Goal: Task Accomplishment & Management: Complete application form

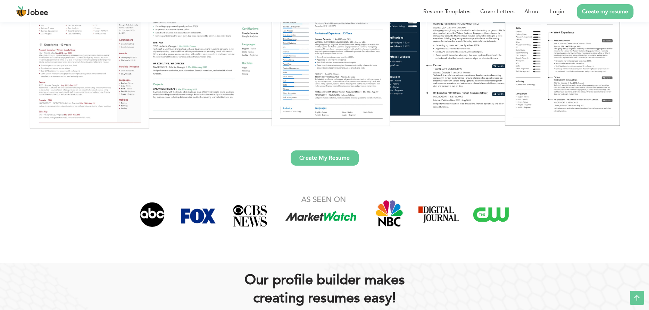
scroll to position [177, 0]
click at [334, 154] on link "Create My Resume" at bounding box center [325, 157] width 68 height 15
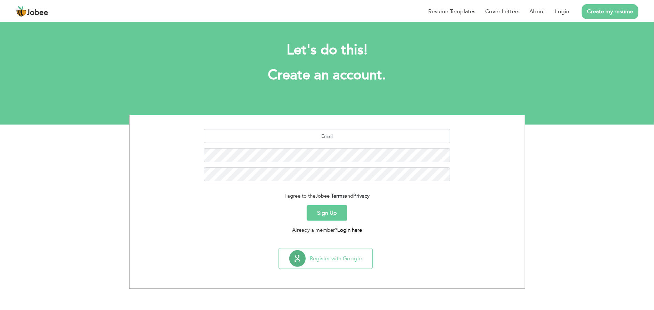
click at [348, 226] on link "Login here" at bounding box center [349, 229] width 25 height 7
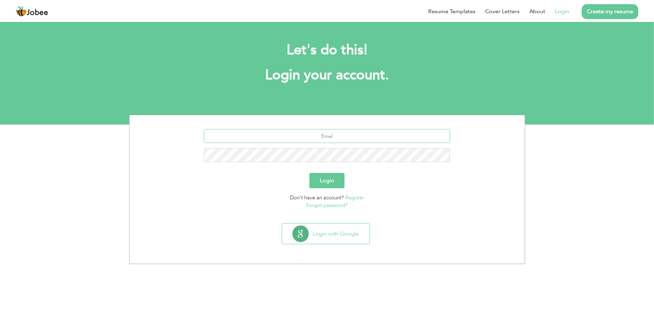
click at [317, 134] on input "text" at bounding box center [327, 136] width 246 height 14
type input "[EMAIL_ADDRESS][DOMAIN_NAME]"
click at [326, 204] on link "Forgot password?" at bounding box center [326, 205] width 41 height 7
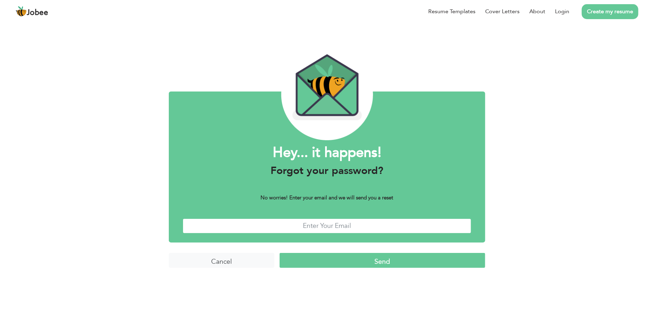
click at [282, 220] on input "text" at bounding box center [327, 225] width 289 height 15
type input "[EMAIL_ADDRESS][DOMAIN_NAME]"
click at [354, 260] on input "Send" at bounding box center [383, 260] width 206 height 15
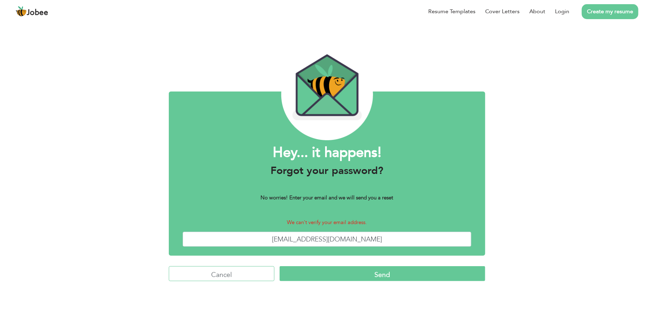
click at [224, 272] on input "Cancel" at bounding box center [222, 273] width 106 height 15
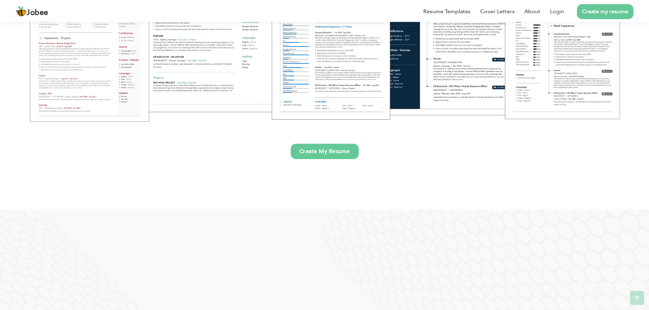
scroll to position [184, 0]
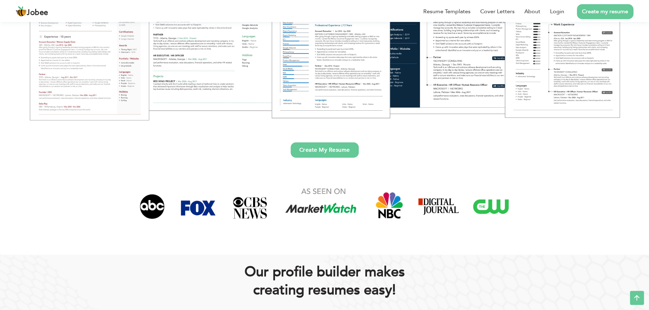
click at [329, 147] on link "Create My Resume" at bounding box center [325, 149] width 68 height 15
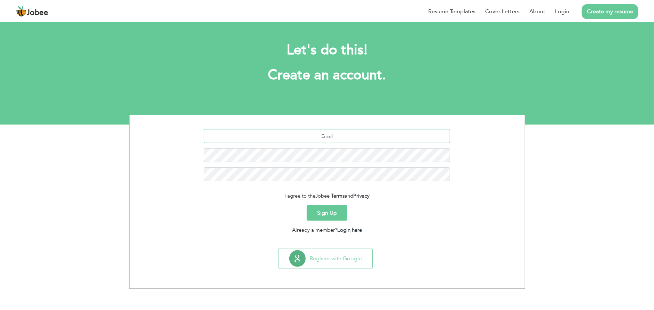
click at [330, 137] on input "text" at bounding box center [327, 136] width 246 height 14
type input "ohunyandavid76@gmail.com"
click at [322, 211] on button "Sign Up" at bounding box center [327, 212] width 41 height 15
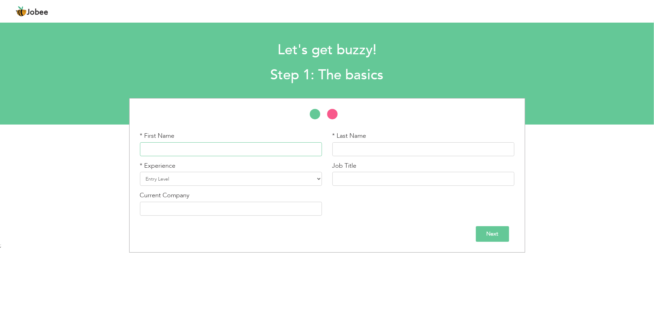
click at [223, 146] on input "text" at bounding box center [231, 149] width 182 height 14
type input "David"
type input "ohunyan"
click at [183, 177] on select "Entry Level Less than 1 Year 1 Year 2 Years 3 Years 4 Years 5 Years 6 Years 7 Y…" at bounding box center [231, 179] width 182 height 14
select select "4"
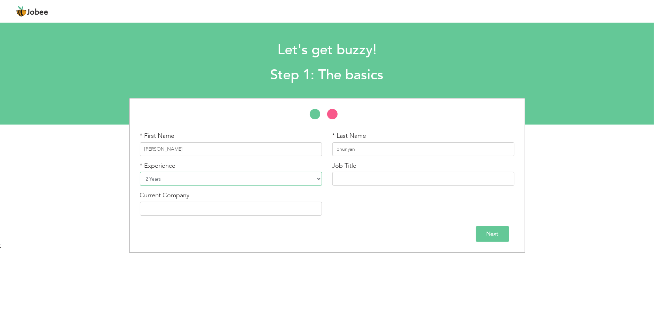
click at [140, 172] on select "Entry Level Less than 1 Year 1 Year 2 Years 3 Years 4 Years 5 Years 6 Years 7 Y…" at bounding box center [231, 179] width 182 height 14
click at [352, 183] on input "text" at bounding box center [424, 179] width 182 height 14
type input "care assistant"
click at [258, 208] on input "text" at bounding box center [231, 209] width 182 height 14
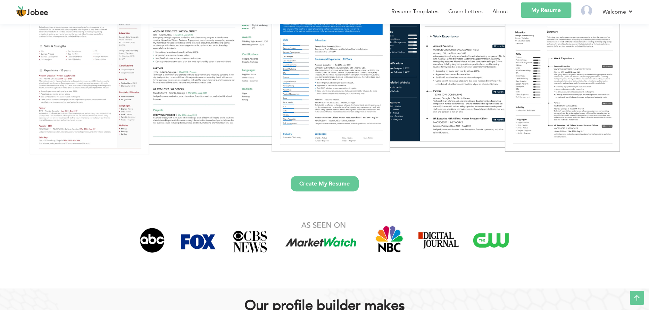
scroll to position [151, 0]
click at [329, 180] on link "Create My Resume" at bounding box center [325, 183] width 68 height 15
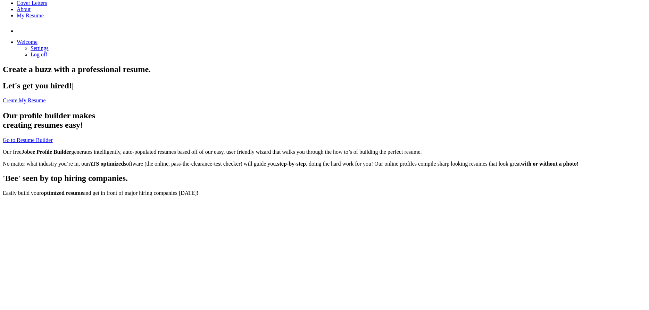
scroll to position [43, 0]
click at [593, 39] on li "Welcome Settings Log off" at bounding box center [332, 48] width 630 height 19
click at [38, 39] on link "Welcome" at bounding box center [27, 42] width 21 height 6
click at [49, 46] on link "Settings" at bounding box center [40, 49] width 18 height 6
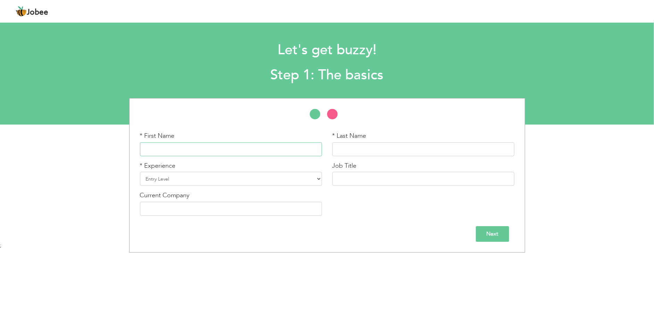
click at [303, 147] on input "text" at bounding box center [231, 149] width 182 height 14
type input "David"
type input "ohunyan"
click at [175, 177] on select "Entry Level Less than 1 Year 1 Year 2 Years 3 Years 4 Years 5 Years 6 Years 7 Y…" at bounding box center [231, 179] width 182 height 14
select select "4"
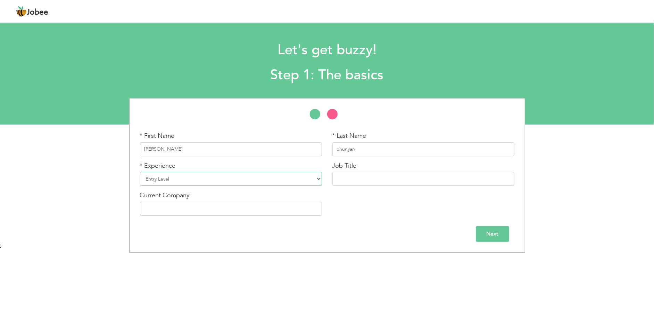
click at [140, 172] on select "Entry Level Less than 1 Year 1 Year 2 Years 3 Years 4 Years 5 Years 6 Years 7 Y…" at bounding box center [231, 179] width 182 height 14
click at [370, 176] on input "text" at bounding box center [424, 179] width 182 height 14
type input "care assistant"
click at [481, 227] on input "Next" at bounding box center [492, 234] width 33 height 16
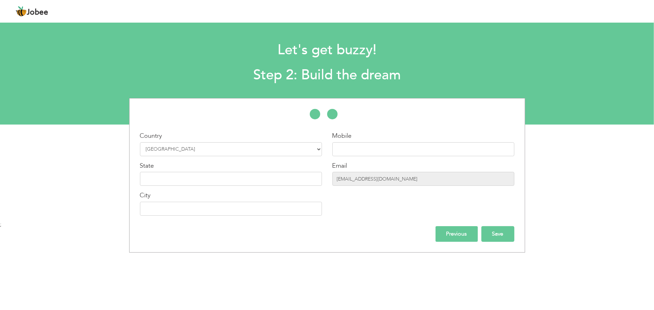
click at [493, 236] on input "Save" at bounding box center [498, 234] width 33 height 16
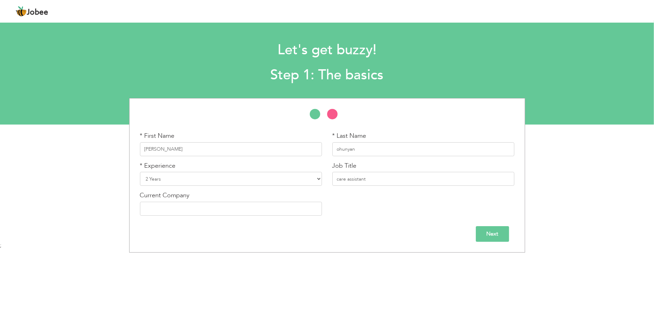
click at [485, 236] on input "Next" at bounding box center [492, 234] width 33 height 16
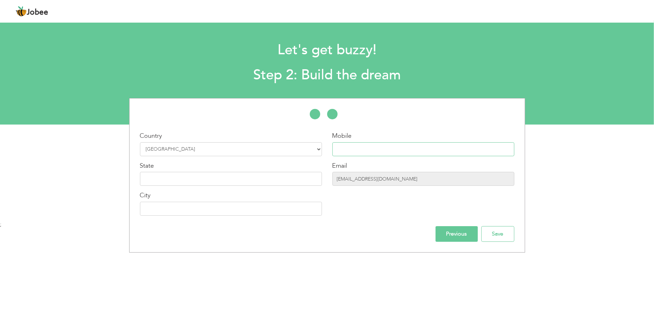
click at [418, 150] on input "text" at bounding box center [424, 149] width 182 height 14
type input "07535940854"
type input "Please Select an Option"
type input "[GEOGRAPHIC_DATA]"
click at [291, 179] on input "Please Select an Option" at bounding box center [231, 179] width 182 height 14
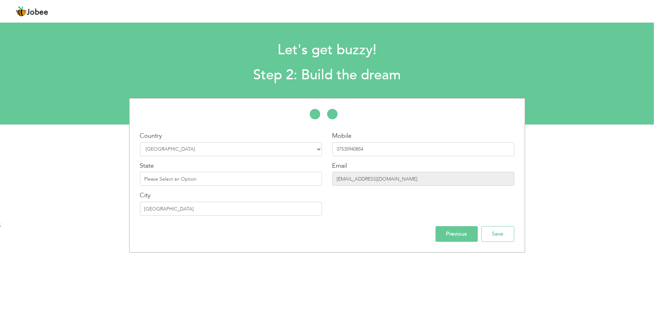
click at [389, 203] on div "Mobile 07535940854 Email ohunyandavid76@gmail.com" at bounding box center [423, 175] width 192 height 89
click at [497, 230] on input "Save" at bounding box center [498, 234] width 33 height 16
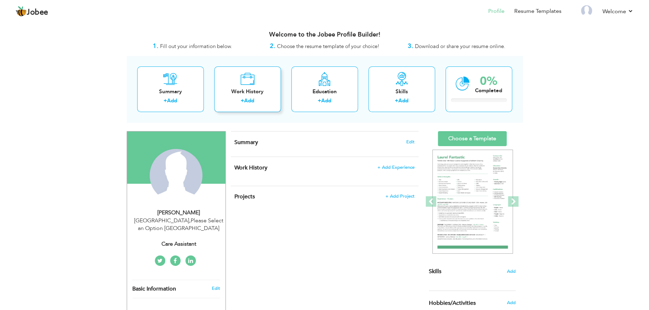
click at [243, 90] on div "Work History" at bounding box center [248, 91] width 56 height 7
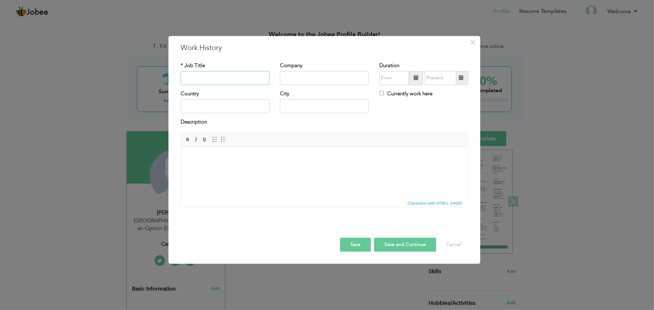
click at [231, 77] on input "text" at bounding box center [225, 78] width 89 height 14
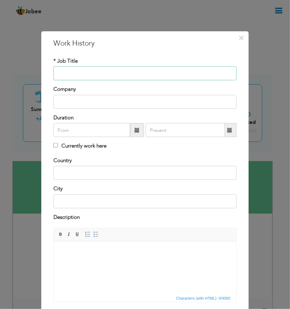
click at [198, 77] on input "text" at bounding box center [145, 73] width 183 height 14
click at [124, 72] on input "Caere" at bounding box center [145, 73] width 183 height 14
paste input "Career Development and Training"
type input "CaereCareer Development and Training"
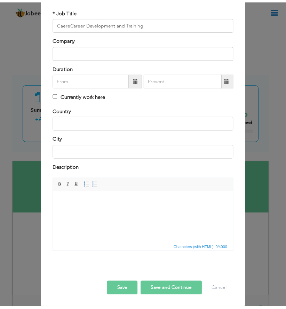
scroll to position [49, 0]
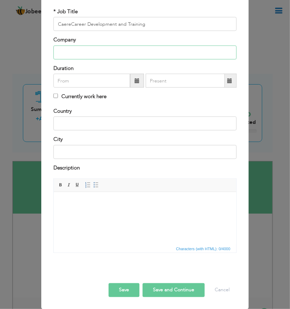
click at [217, 52] on input "text" at bounding box center [145, 53] width 183 height 14
paste input "Self-Directed Training Programme"
type input "Self-Directed Training Programme"
click at [64, 76] on input "08/2025" at bounding box center [92, 81] width 77 height 14
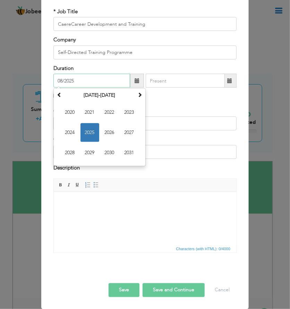
paste input ": April 2019"
click at [93, 80] on input "08/2025" at bounding box center [92, 81] width 77 height 14
click at [59, 82] on input "08/20" at bounding box center [92, 81] width 77 height 14
type input "0"
paste input ": April 2019"
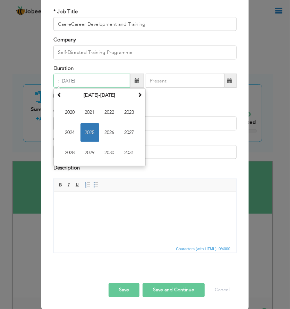
click at [56, 81] on input ": April 2019" at bounding box center [92, 81] width 77 height 14
type input "08/2025"
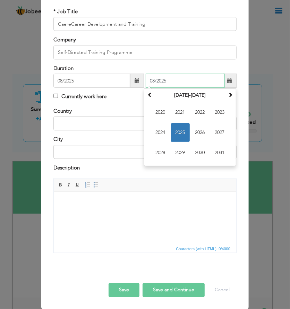
click at [164, 79] on input "08/2025" at bounding box center [185, 81] width 79 height 14
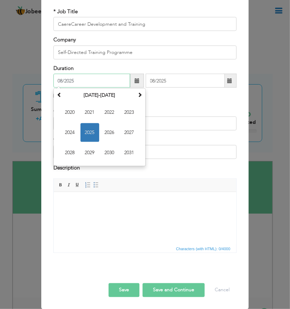
click at [59, 81] on input "08/2025" at bounding box center [92, 81] width 77 height 14
click at [73, 79] on input "04/2025" at bounding box center [92, 81] width 77 height 14
type input "04/2019"
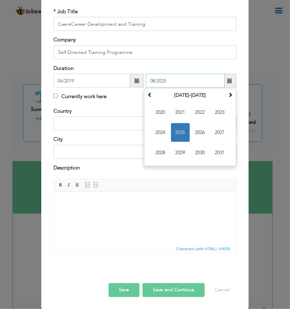
click at [166, 81] on input "08/2025" at bounding box center [185, 81] width 79 height 14
type input "0"
type input "12/2019"
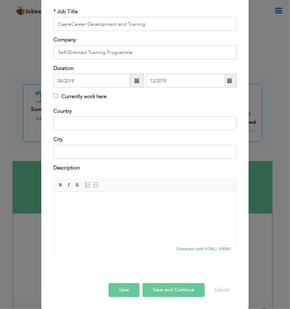
click at [93, 100] on label "Currently work here" at bounding box center [80, 96] width 53 height 7
click at [58, 98] on input "Currently work here" at bounding box center [56, 95] width 5 height 5
checkbox input "true"
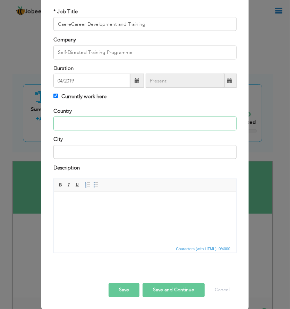
click at [78, 121] on input "text" at bounding box center [145, 123] width 183 height 14
type input "[GEOGRAPHIC_DATA]"
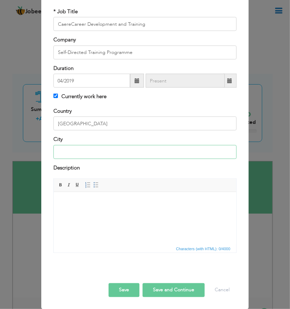
click at [77, 151] on input "text" at bounding box center [145, 152] width 183 height 14
type input "OGUN"
click at [122, 213] on html at bounding box center [145, 201] width 183 height 21
paste body
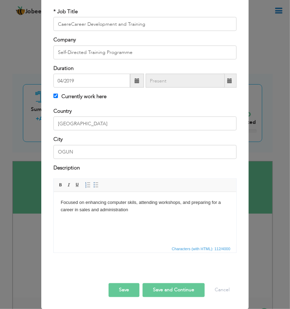
click at [119, 288] on button "Save" at bounding box center [124, 290] width 31 height 14
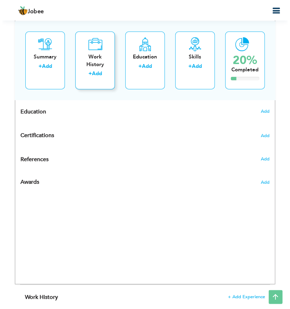
scroll to position [328, 0]
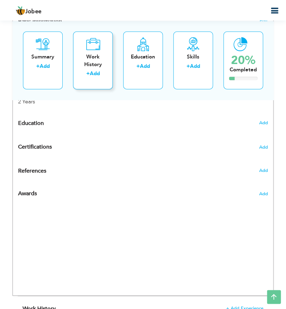
click at [93, 53] on div "Work History" at bounding box center [93, 60] width 28 height 15
checkbox input "false"
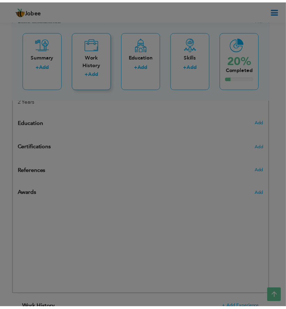
scroll to position [0, 0]
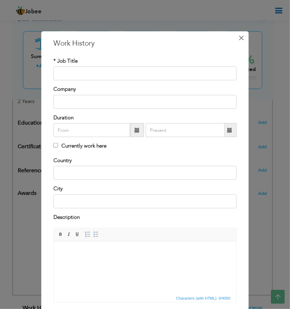
click at [239, 36] on span "×" at bounding box center [242, 38] width 6 height 13
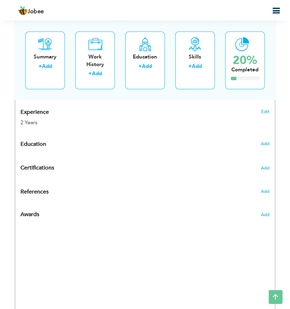
scroll to position [309, 0]
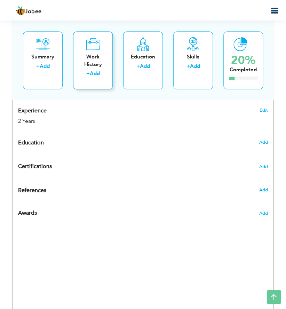
click at [98, 55] on div "Work History" at bounding box center [93, 60] width 28 height 15
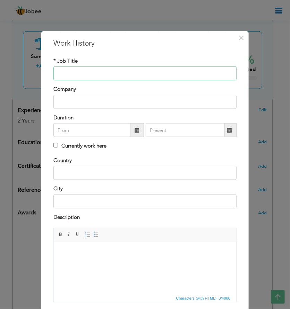
click at [206, 72] on input "text" at bounding box center [145, 73] width 183 height 14
paste input "NYSC Participant"
type input "NYSC Participant"
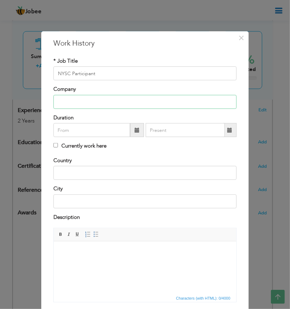
click at [208, 104] on input "text" at bounding box center [145, 102] width 183 height 14
paste input "National Youth Service Corps (NYSC)"
type input "National Youth Service Corps (NYSC)"
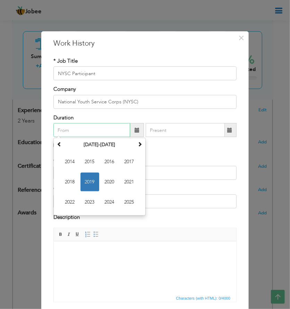
click at [100, 131] on input "text" at bounding box center [92, 130] width 77 height 14
paste input "January 2019"
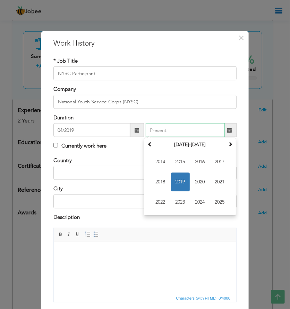
click at [162, 132] on input "text" at bounding box center [185, 130] width 79 height 14
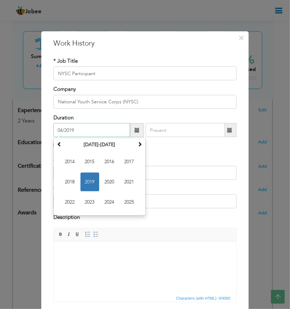
click at [59, 129] on input "04/2019" at bounding box center [92, 130] width 77 height 14
type input "01/2019"
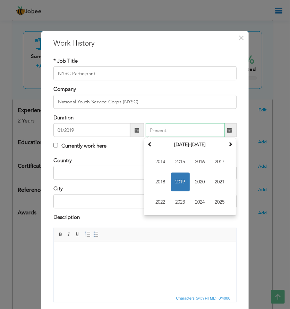
click at [158, 129] on input "text" at bounding box center [185, 130] width 79 height 14
click at [162, 130] on input "text" at bounding box center [185, 130] width 79 height 14
paste input "December 2019"
type input "12/2019"
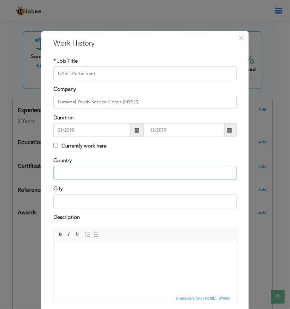
click at [80, 173] on input "text" at bounding box center [145, 173] width 183 height 14
click at [78, 171] on input "text" at bounding box center [145, 173] width 183 height 14
type input "[GEOGRAPHIC_DATA]"
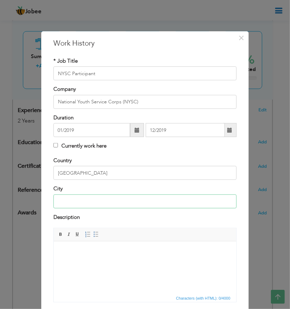
click at [72, 200] on input "text" at bounding box center [145, 201] width 183 height 14
type input "Oyo"
click at [115, 262] on html at bounding box center [145, 251] width 183 height 21
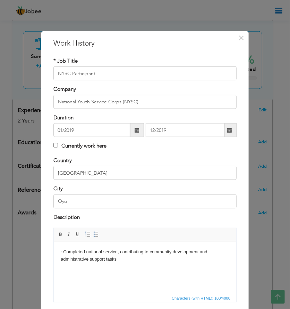
click at [63, 251] on body ": Completed national service, contributing to community development and adminis…" at bounding box center [144, 255] width 169 height 15
click at [118, 261] on body "Completed national service, contributing to community development and administr…" at bounding box center [144, 255] width 169 height 15
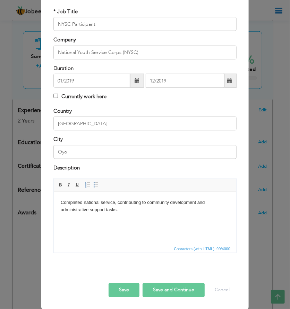
scroll to position [49, 0]
click at [121, 289] on button "Save" at bounding box center [124, 290] width 31 height 14
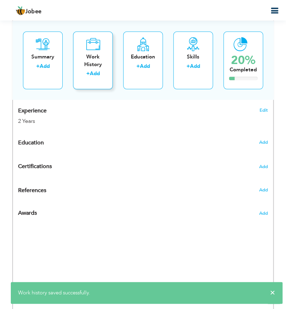
click at [91, 56] on div "Work History" at bounding box center [93, 60] width 28 height 15
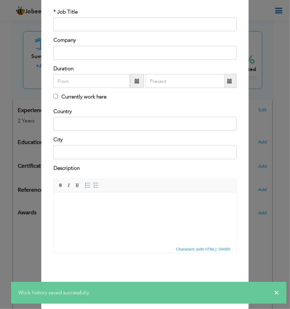
scroll to position [0, 0]
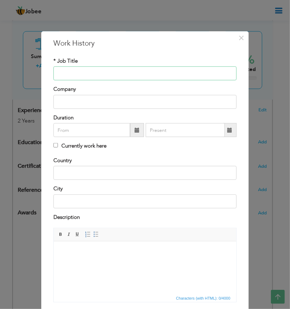
click at [140, 76] on input "text" at bounding box center [145, 73] width 183 height 14
paste input "Sales Representative"
type input "Sales Representative"
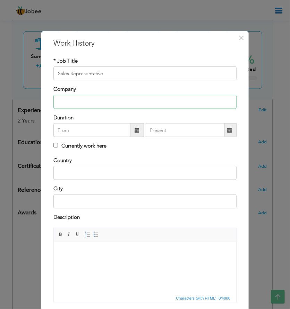
click at [207, 96] on input "text" at bounding box center [145, 102] width 183 height 14
paste input "[PERSON_NAME] OD Block Industry"
type input "[PERSON_NAME] OD Block Industry"
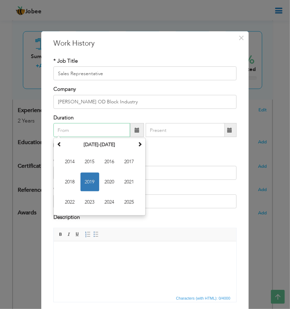
click at [87, 129] on input "text" at bounding box center [92, 130] width 77 height 14
type input "01/2020"
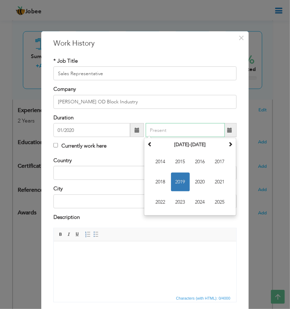
click at [160, 131] on input "text" at bounding box center [185, 130] width 79 height 14
type input "03/2021"
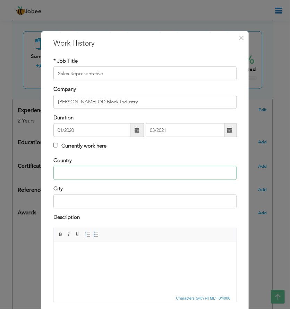
click at [96, 171] on input "text" at bounding box center [145, 173] width 183 height 14
type input "[GEOGRAPHIC_DATA]"
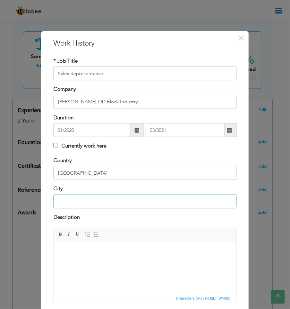
click at [88, 207] on input "text" at bounding box center [145, 201] width 183 height 14
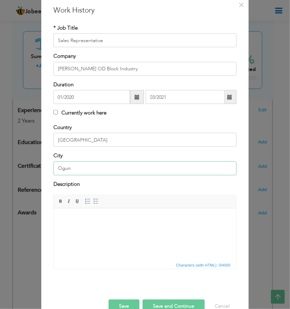
scroll to position [49, 0]
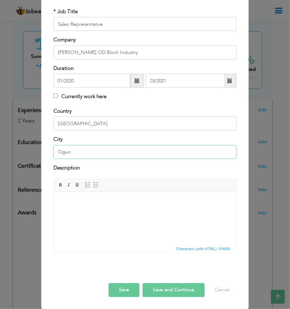
type input "Ogun"
click at [138, 213] on html at bounding box center [145, 201] width 183 height 21
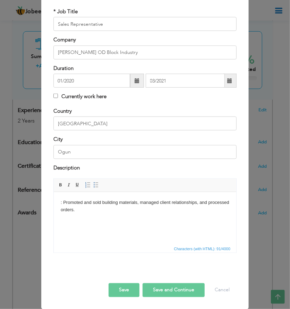
click at [63, 201] on body ": Promoted and sold building materials, managed client relationships, and proce…" at bounding box center [144, 205] width 169 height 15
click at [118, 287] on button "Save" at bounding box center [124, 290] width 31 height 14
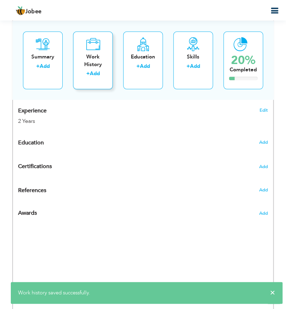
click at [97, 53] on div "Work History" at bounding box center [93, 60] width 28 height 15
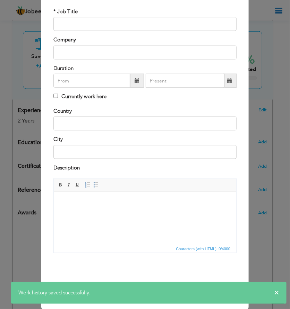
scroll to position [0, 0]
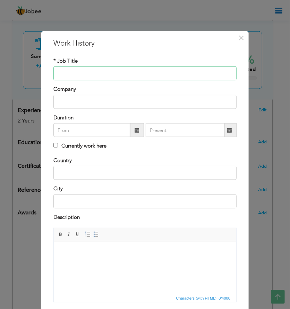
click at [205, 69] on input "text" at bounding box center [145, 73] width 183 height 14
paste input "Teacher Assistant"
type input "Teacher Assistant"
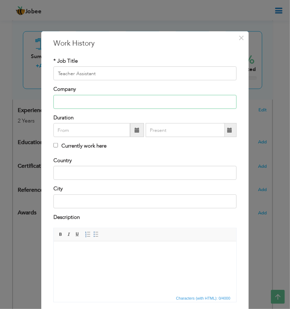
click at [223, 103] on input "text" at bounding box center [145, 102] width 183 height 14
paste input "Irek-[GEOGRAPHIC_DATA]"
type input "Irek-[GEOGRAPHIC_DATA]"
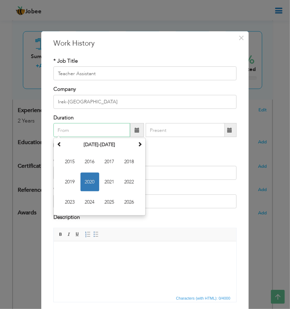
click at [95, 129] on input "text" at bounding box center [92, 130] width 77 height 14
type input "04/2021"
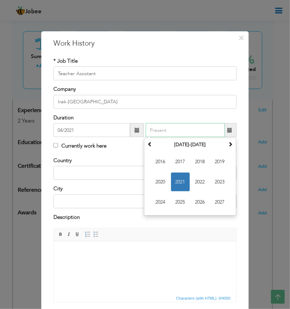
click at [159, 133] on input "text" at bounding box center [185, 130] width 79 height 14
type input "07/2023"
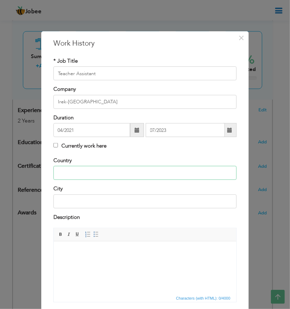
click at [77, 169] on input "text" at bounding box center [145, 173] width 183 height 14
type input "[GEOGRAPHIC_DATA]"
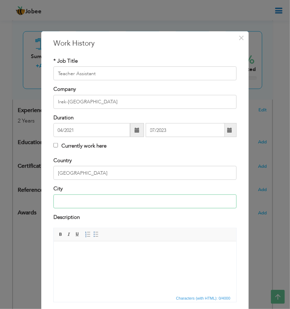
click at [67, 198] on input "text" at bounding box center [145, 201] width 183 height 14
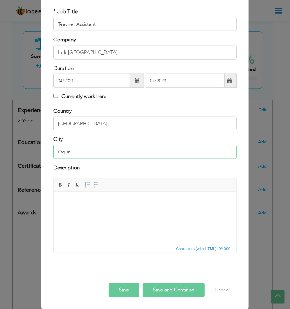
type input "Ogun"
click at [139, 206] on html at bounding box center [145, 201] width 183 height 21
click at [96, 205] on body at bounding box center [144, 201] width 169 height 7
click at [197, 204] on body at bounding box center [144, 201] width 169 height 7
paste body
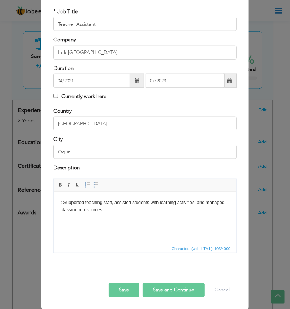
click at [64, 203] on body ": Supported teaching staff, assisted students with learning activities, and man…" at bounding box center [144, 205] width 169 height 15
click at [103, 207] on body "Supported teaching staff, assisted students with learning activities, and manag…" at bounding box center [144, 205] width 169 height 15
click at [116, 286] on button "Save" at bounding box center [124, 290] width 31 height 14
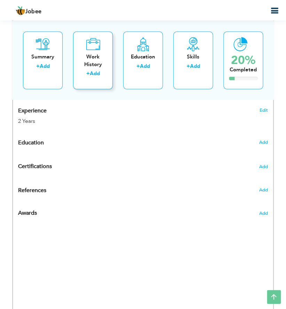
click at [109, 49] on div "Work History + Add" at bounding box center [93, 60] width 40 height 58
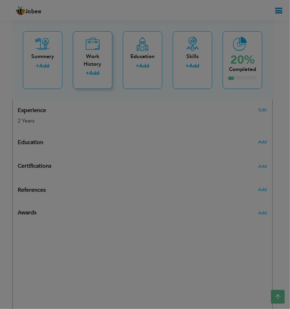
scroll to position [0, 0]
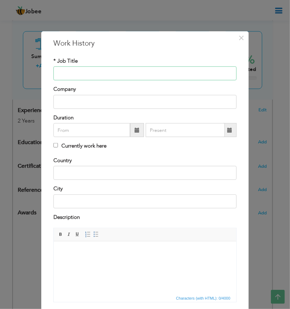
click at [98, 74] on input "text" at bounding box center [145, 73] width 183 height 14
paste input "Intern – Computer Desktop Publishing"
type input "Intern – Computer Desktop Publishing"
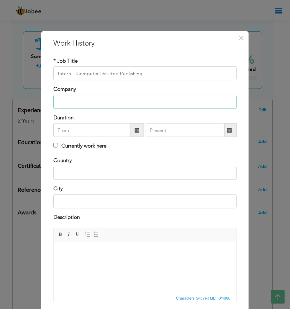
click at [83, 101] on input "text" at bounding box center [145, 102] width 183 height 14
type input "The Ace Computer centre"
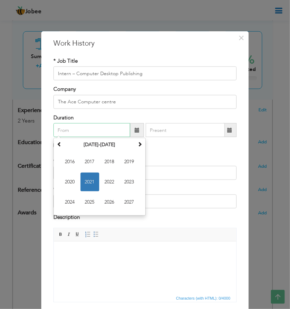
click at [112, 133] on input "text" at bounding box center [92, 130] width 77 height 14
type input "08/2023"
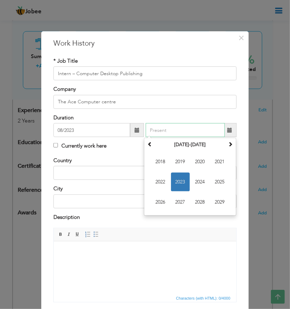
click at [163, 131] on input "text" at bounding box center [185, 130] width 79 height 14
type input "03/2024"
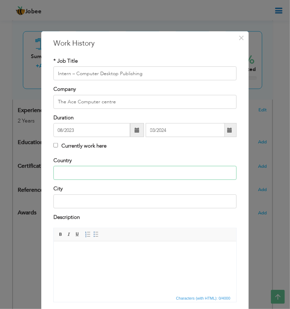
click at [90, 175] on input "text" at bounding box center [145, 173] width 183 height 14
type input "[GEOGRAPHIC_DATA]"
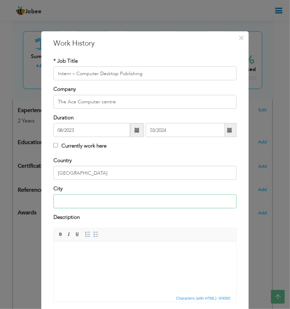
click at [78, 203] on input "text" at bounding box center [145, 201] width 183 height 14
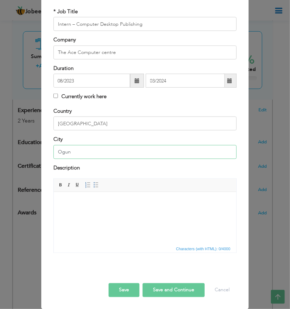
type input "Ogun"
click at [175, 199] on body at bounding box center [144, 201] width 169 height 7
click at [187, 203] on body at bounding box center [144, 201] width 169 height 7
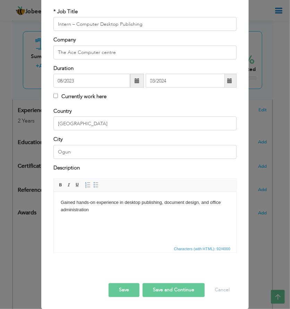
click at [123, 284] on button "Save" at bounding box center [124, 290] width 31 height 14
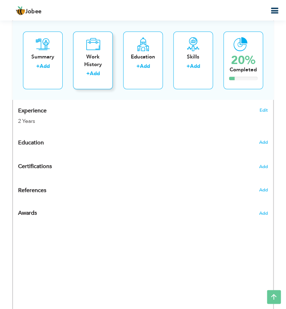
click at [95, 54] on div "Work History" at bounding box center [93, 60] width 28 height 15
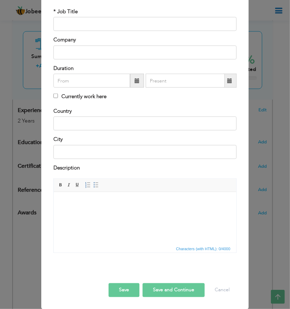
scroll to position [0, 0]
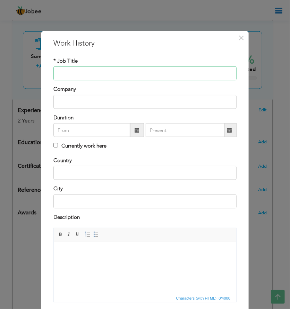
click at [217, 73] on input "text" at bounding box center [145, 73] width 183 height 14
paste input "Masters Education Preparation"
type input "Masters Education Preparation"
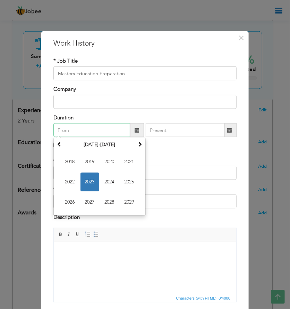
click at [108, 130] on input "text" at bounding box center [92, 130] width 77 height 14
type input "03/2024"
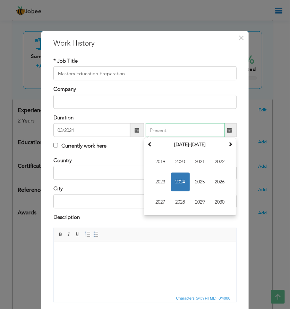
click at [163, 132] on input "text" at bounding box center [185, 130] width 79 height 14
type input "05/2024"
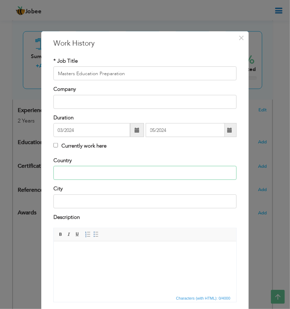
click at [78, 169] on input "text" at bounding box center [145, 173] width 183 height 14
type input "[GEOGRAPHIC_DATA]"
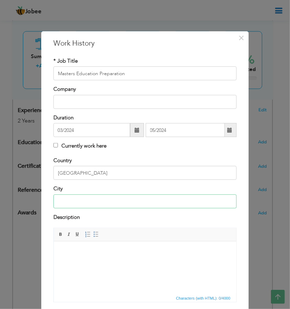
type input "[GEOGRAPHIC_DATA]"
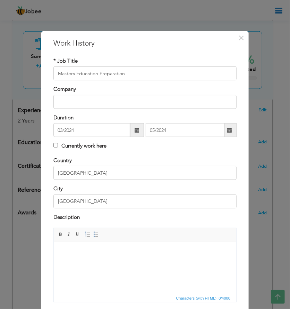
click at [163, 257] on html at bounding box center [145, 251] width 183 height 21
click at [62, 251] on body ": Completed preparatory coursework in education prior to planned postgraduate s…" at bounding box center [144, 255] width 169 height 15
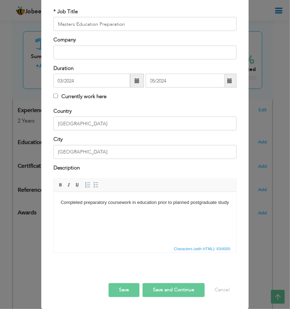
scroll to position [49, 0]
click at [121, 288] on button "Save" at bounding box center [124, 290] width 31 height 14
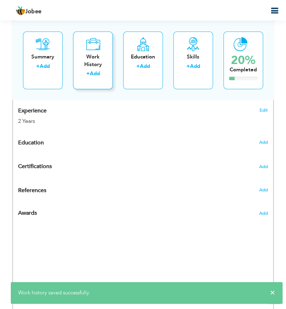
click at [96, 48] on icon at bounding box center [93, 44] width 14 height 14
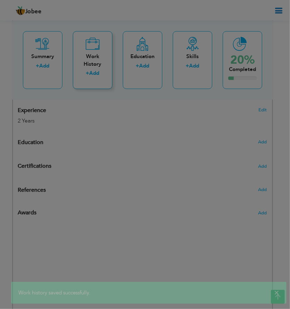
scroll to position [0, 0]
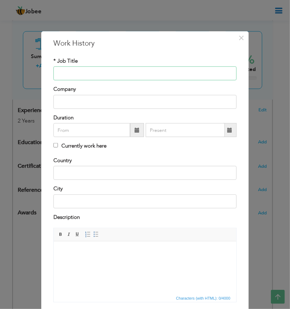
click at [205, 73] on input "text" at bounding box center [145, 73] width 183 height 14
paste input "Care Assistant"
type input "Care Assistant"
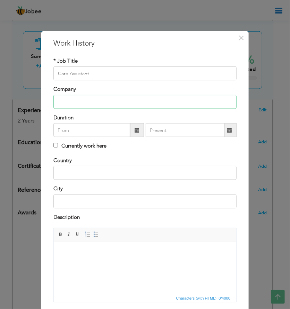
click at [206, 103] on input "text" at bounding box center [145, 102] width 183 height 14
paste input "Zippy Care Agency"
type input "Zippy Care Agency"
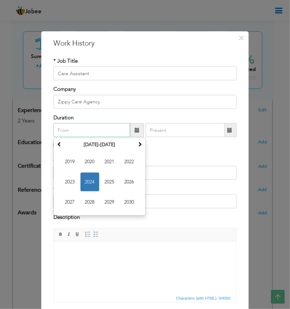
click at [61, 132] on input "text" at bounding box center [92, 130] width 77 height 14
type input "07/2024"
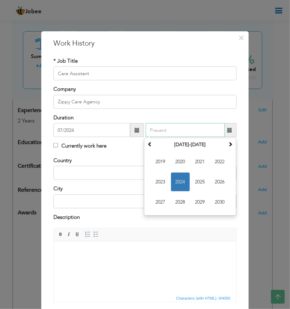
click at [150, 130] on input "text" at bounding box center [185, 130] width 79 height 14
type input "10/2024"
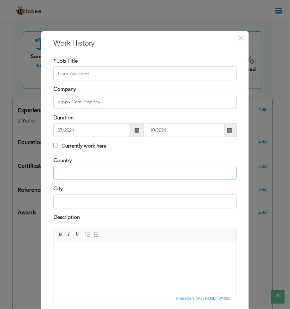
click at [70, 169] on input "text" at bounding box center [145, 173] width 183 height 14
type input "[GEOGRAPHIC_DATA]"
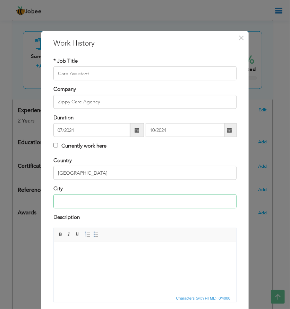
type input "[GEOGRAPHIC_DATA]"
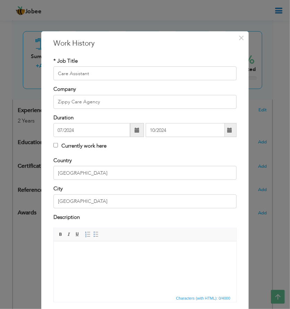
click at [188, 255] on html at bounding box center [145, 251] width 183 height 21
paste body
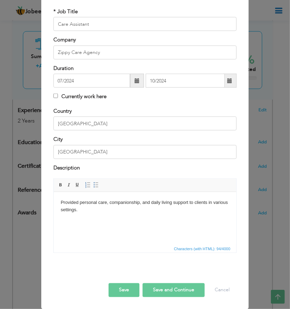
scroll to position [49, 0]
click at [118, 292] on button "Save" at bounding box center [124, 290] width 31 height 14
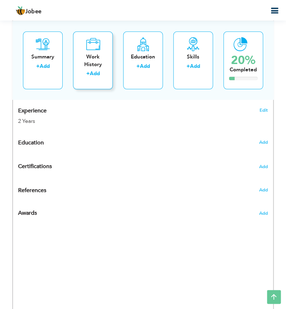
click at [91, 49] on icon at bounding box center [93, 44] width 14 height 14
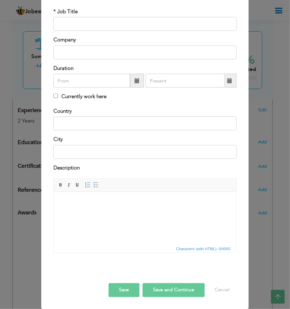
scroll to position [0, 0]
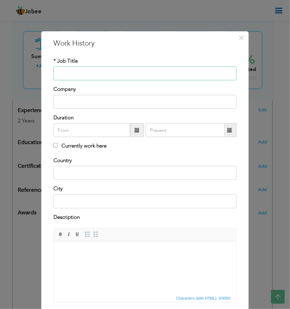
click at [87, 69] on input "text" at bounding box center [145, 73] width 183 height 14
paste input "Care Assistant"
type input "Care Assistant"
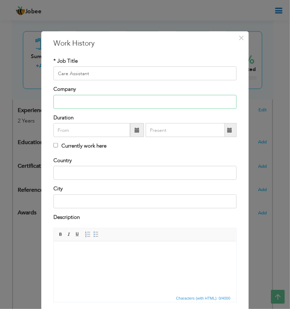
click at [211, 99] on input "text" at bounding box center [145, 102] width 183 height 14
paste input "Ashmil Care Home"
type input "Ashmil Care Home"
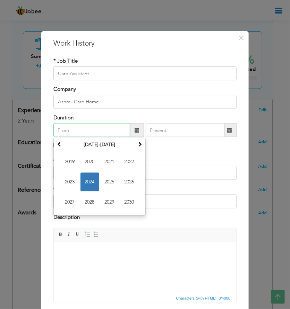
click at [74, 132] on input "text" at bounding box center [92, 130] width 77 height 14
type input "11/2024"
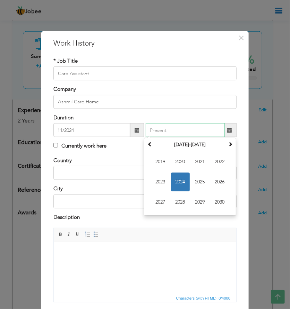
click at [161, 128] on input "text" at bounding box center [185, 130] width 79 height 14
click at [167, 132] on input "text" at bounding box center [185, 130] width 79 height 14
type input "04/2025"
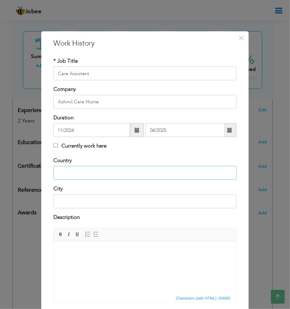
click at [68, 172] on input "text" at bounding box center [145, 173] width 183 height 14
type input "[GEOGRAPHIC_DATA]"
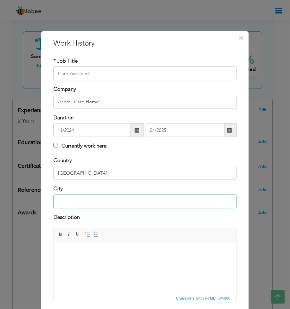
type input "[GEOGRAPHIC_DATA]"
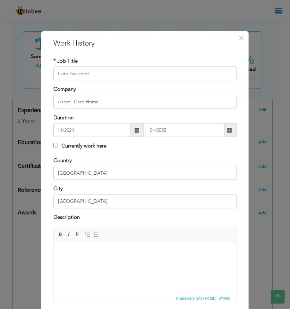
click at [206, 262] on html at bounding box center [145, 251] width 183 height 21
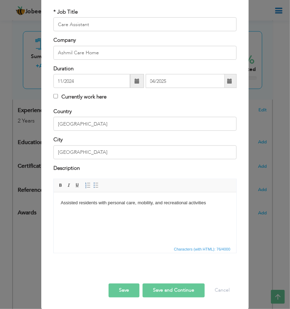
scroll to position [49, 0]
click at [121, 287] on button "Save" at bounding box center [124, 290] width 31 height 14
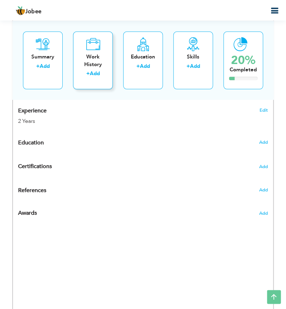
click at [96, 50] on icon at bounding box center [93, 44] width 14 height 14
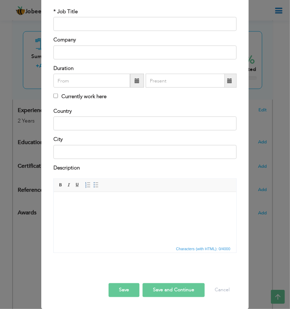
scroll to position [0, 0]
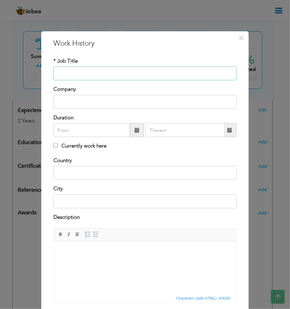
click at [118, 74] on input "text" at bounding box center [145, 73] width 183 height 14
paste input "Holy House Care Home"
type input "Holy House Care Home"
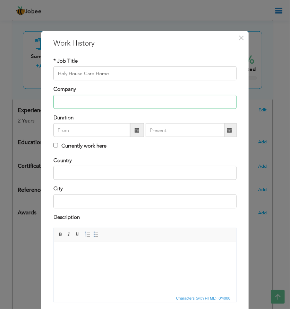
click at [78, 98] on input "text" at bounding box center [145, 102] width 183 height 14
type input "0"
drag, startPoint x: 112, startPoint y: 72, endPoint x: 53, endPoint y: 75, distance: 58.8
click at [54, 75] on input "Holy House Care Home" at bounding box center [145, 73] width 183 height 14
click at [57, 100] on input "text" at bounding box center [145, 102] width 183 height 14
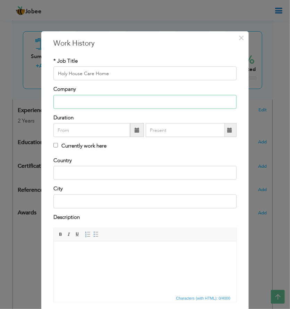
paste input "Holy House Care Home"
type input "Holy House Care Home"
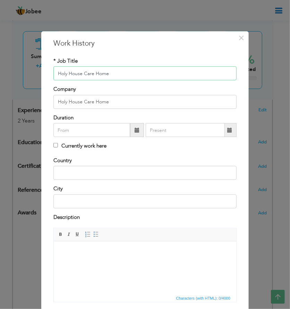
click at [113, 73] on input "Holy House Care Home" at bounding box center [145, 73] width 183 height 14
type input "H"
click at [169, 70] on input "text" at bounding box center [145, 73] width 183 height 14
paste input "Care Assistant"
type input "Care Assistant"
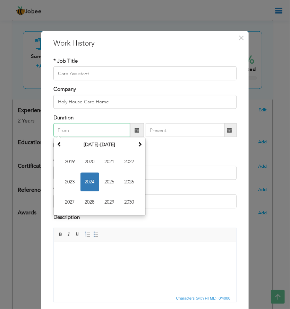
click at [72, 131] on input "text" at bounding box center [92, 130] width 77 height 14
type input "05/2025"
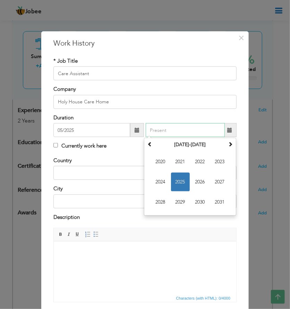
click at [172, 129] on input "text" at bounding box center [185, 130] width 79 height 14
type input "07/2025"
click at [84, 169] on input "text" at bounding box center [145, 173] width 183 height 14
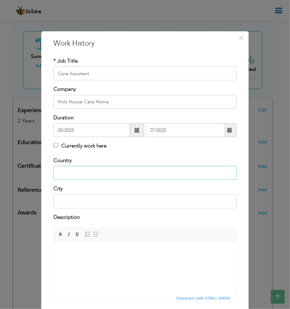
type input "[GEOGRAPHIC_DATA]"
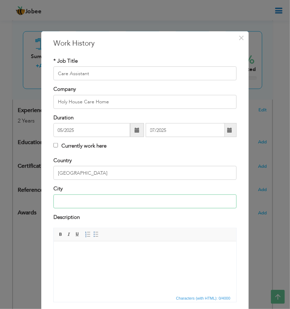
type input "[GEOGRAPHIC_DATA]"
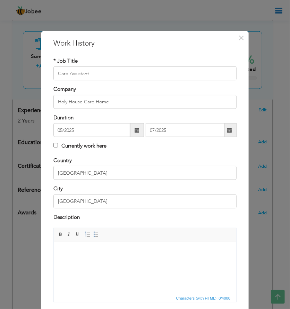
click at [197, 256] on html at bounding box center [145, 251] width 183 height 21
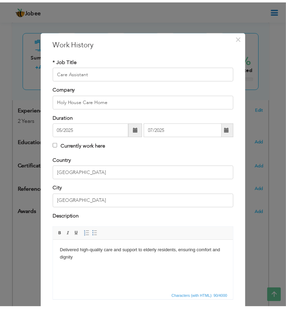
scroll to position [49, 0]
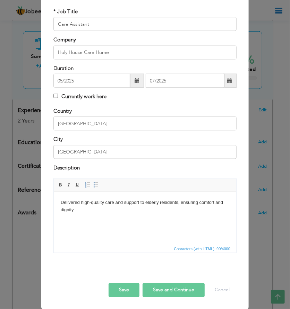
click at [120, 288] on button "Save" at bounding box center [124, 290] width 31 height 14
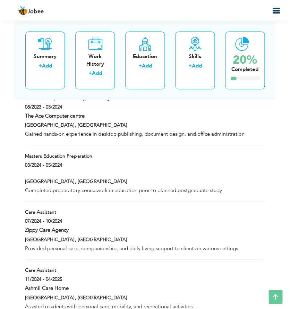
scroll to position [917, 0]
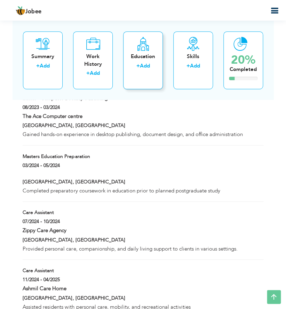
click at [140, 59] on div "Education" at bounding box center [143, 56] width 28 height 7
radio input "true"
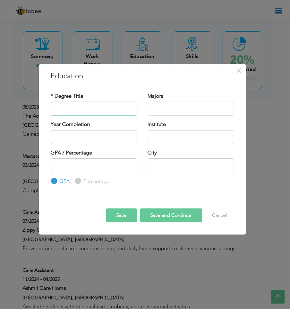
click at [83, 109] on input "text" at bounding box center [94, 108] width 87 height 14
paste input "Secondary School Leaving Certificate (WAEC)"
type input "Secondary School Leaving Certificate (WAEC)"
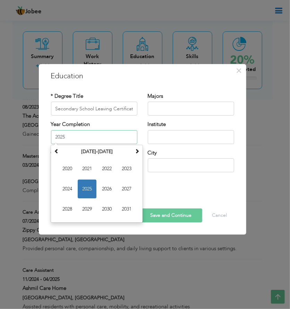
click at [106, 135] on input "2025" at bounding box center [94, 137] width 87 height 14
type input "2"
paste input "September 2013"
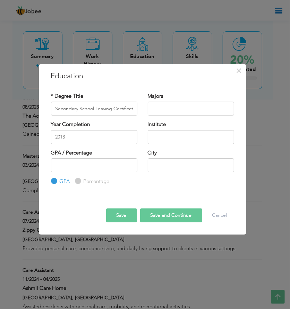
click at [172, 192] on div "Save Save and Continue Delete Cancel" at bounding box center [143, 209] width 194 height 36
click at [57, 137] on input "2013" at bounding box center [94, 137] width 87 height 14
click at [179, 182] on div "GPA / Percentage GPA Percentage City" at bounding box center [143, 167] width 194 height 36
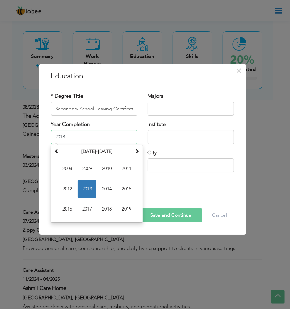
click at [53, 138] on input "2013" at bounding box center [94, 137] width 87 height 14
type input "2009"
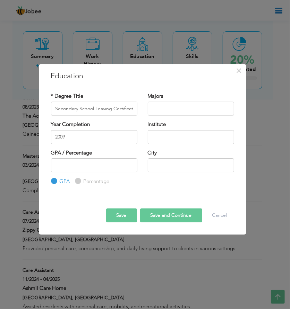
click at [175, 204] on div at bounding box center [143, 202] width 194 height 12
click at [123, 219] on button "Save" at bounding box center [121, 215] width 31 height 14
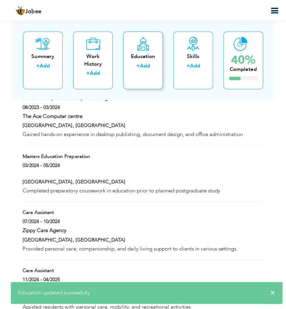
click at [145, 59] on div "Education" at bounding box center [143, 56] width 28 height 7
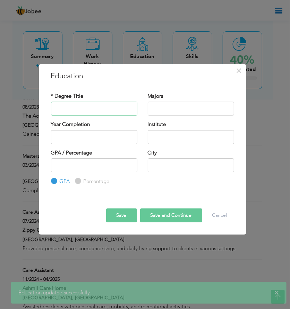
click at [110, 107] on input "text" at bounding box center [94, 108] width 87 height 14
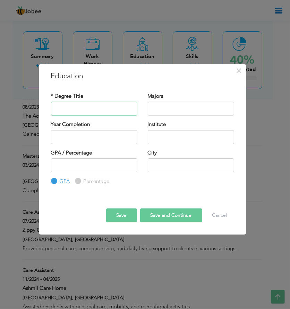
click at [111, 104] on input "text" at bounding box center [94, 108] width 87 height 14
paste input "Foundation/Preparation Programme"
type input "Foundation/Preparation Programme"
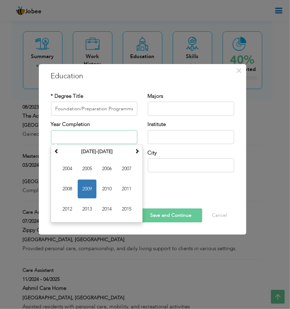
click at [123, 141] on input "text" at bounding box center [94, 137] width 87 height 14
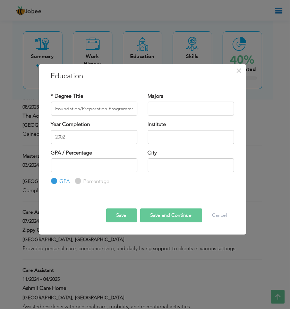
click at [171, 195] on div "Save Save and Continue Delete Cancel" at bounding box center [143, 209] width 194 height 36
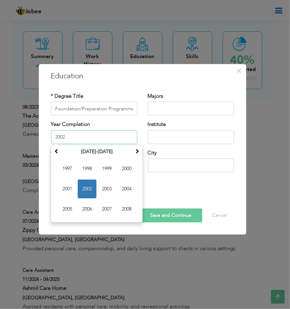
click at [77, 136] on input "2002" at bounding box center [94, 137] width 87 height 14
type input "2"
click at [165, 182] on div "GPA / Percentage GPA Percentage City" at bounding box center [143, 167] width 194 height 36
click at [67, 138] on input "2002" at bounding box center [94, 137] width 87 height 14
type input "2"
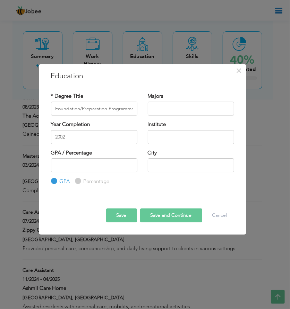
click at [155, 185] on div "* Degree Title Foundation/Preparation Programme Majors Year Completion 2002 Ins…" at bounding box center [143, 139] width 194 height 104
click at [72, 135] on input "2002" at bounding box center [94, 137] width 87 height 14
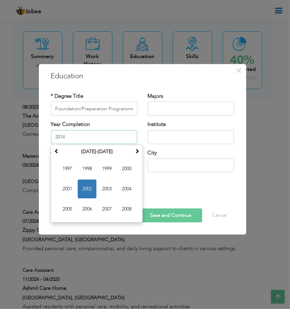
type input "2014"
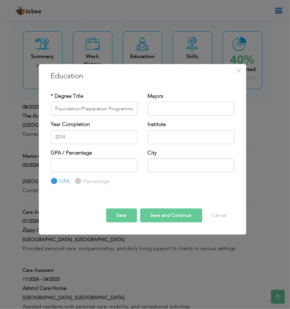
click at [177, 183] on div "GPA / Percentage GPA Percentage City" at bounding box center [143, 167] width 194 height 36
click at [129, 215] on button "Save" at bounding box center [121, 215] width 31 height 14
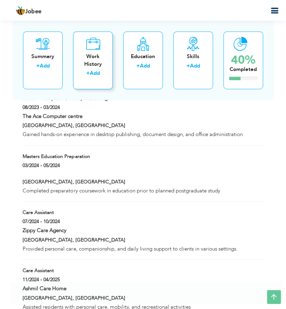
click at [88, 53] on div "Work History" at bounding box center [93, 60] width 28 height 15
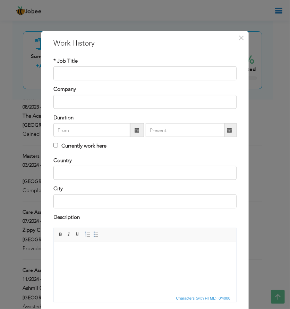
click at [219, 21] on div "× Work History * Job Title Company Duration Currently work here Country" at bounding box center [145, 154] width 290 height 309
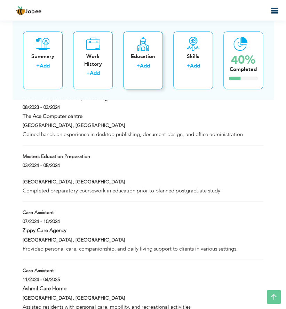
click at [141, 53] on div "Education" at bounding box center [143, 56] width 28 height 7
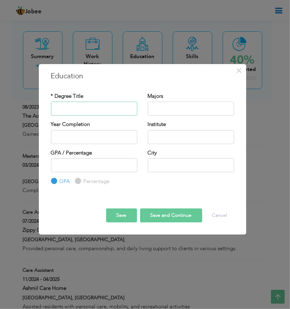
click at [126, 104] on input "text" at bounding box center [94, 108] width 87 height 14
paste input "Bachelor’s Degree"
type input "Bachelor’s Degree"
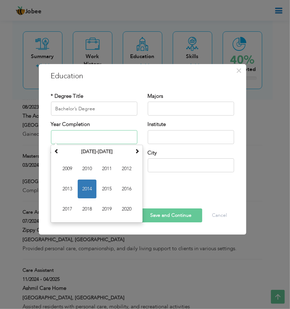
click at [96, 139] on input "text" at bounding box center [94, 137] width 87 height 14
type input "2018"
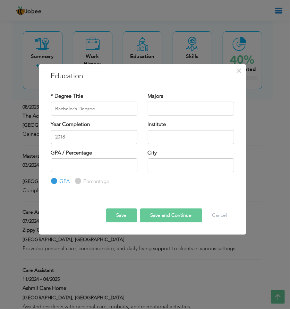
click at [160, 182] on div "GPA / Percentage GPA Percentage City" at bounding box center [143, 167] width 194 height 36
click at [118, 218] on button "Save" at bounding box center [121, 215] width 31 height 14
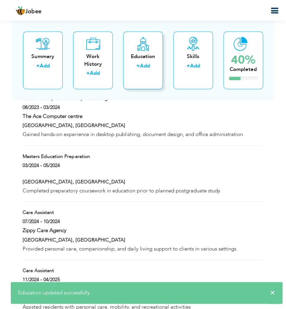
click at [144, 56] on div "Education" at bounding box center [143, 56] width 28 height 7
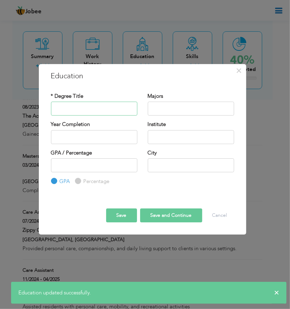
click at [120, 108] on input "text" at bounding box center [94, 108] width 87 height 14
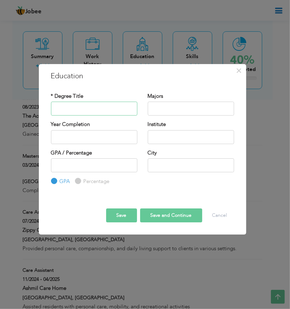
click at [96, 109] on input "text" at bounding box center [94, 108] width 87 height 14
paste input "Computer Desktop Training"
type input "Computer Desktop Training"
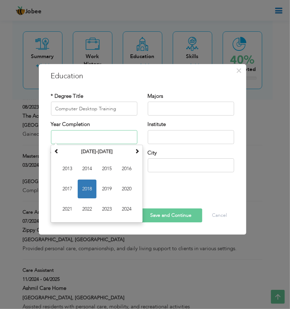
click at [75, 136] on input "text" at bounding box center [94, 137] width 87 height 14
type input "2019"
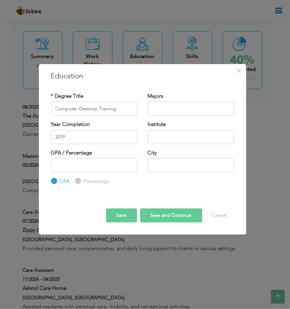
click at [159, 184] on div "GPA / Percentage GPA Percentage City" at bounding box center [143, 167] width 194 height 36
click at [129, 215] on button "Save" at bounding box center [121, 215] width 31 height 14
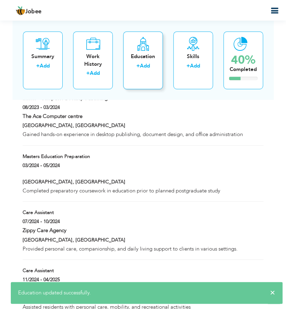
click at [141, 53] on div "Education" at bounding box center [143, 56] width 28 height 7
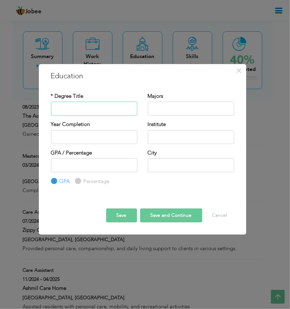
click at [122, 106] on input "text" at bounding box center [94, 108] width 87 height 14
paste input "Masters Education Preparation"
type input "Masters Education Preparation"
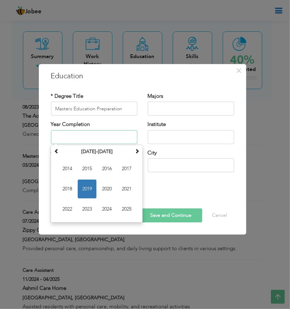
click at [71, 133] on input "text" at bounding box center [94, 137] width 87 height 14
type input "2024"
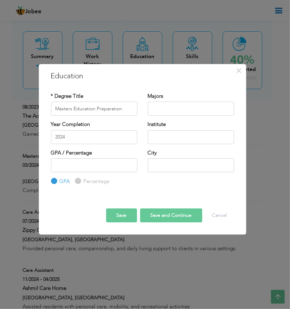
click at [187, 189] on div "* Degree Title Masters Education Preparation Majors Year Completion 2024 Instit…" at bounding box center [143, 139] width 194 height 104
click at [123, 213] on button "Save" at bounding box center [121, 215] width 31 height 14
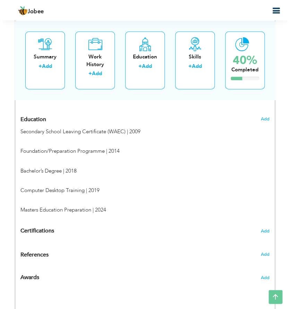
scroll to position [331, 0]
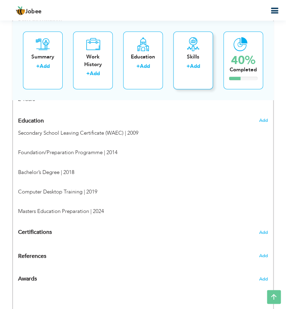
click at [189, 53] on div "Skills" at bounding box center [193, 56] width 28 height 7
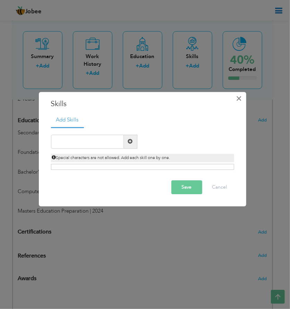
click at [243, 100] on button "×" at bounding box center [239, 98] width 11 height 11
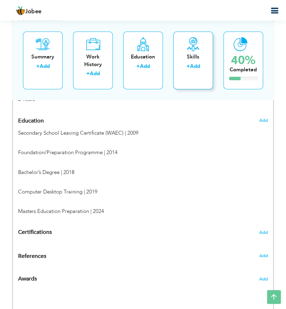
click at [199, 52] on div "Skills + Add" at bounding box center [193, 60] width 40 height 58
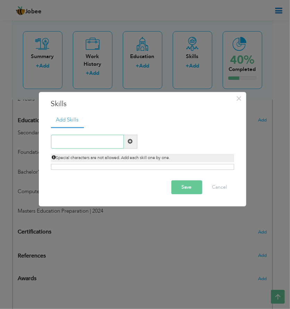
click at [81, 141] on input "text" at bounding box center [87, 141] width 73 height 14
paste input "Communication Skills"
type input "Communication Skills"
click at [185, 188] on button "Save" at bounding box center [187, 187] width 31 height 14
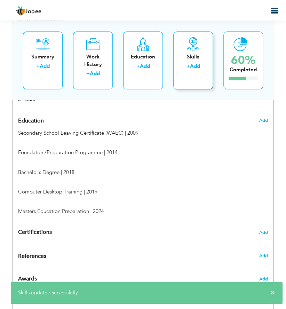
click at [194, 59] on div "Skills" at bounding box center [193, 56] width 28 height 7
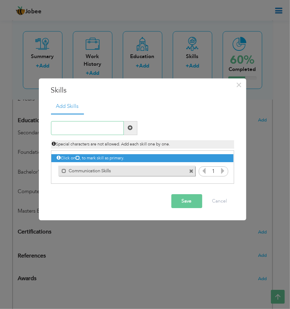
click at [85, 130] on input "text" at bounding box center [87, 128] width 73 height 14
paste input "Teamwork"
type input "Teamwork"
click at [186, 201] on button "Save" at bounding box center [187, 201] width 31 height 14
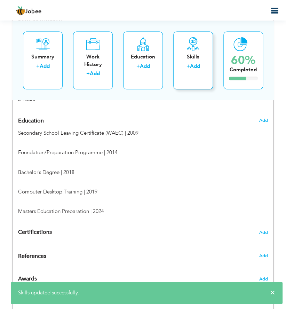
click at [193, 54] on div "Skills" at bounding box center [193, 56] width 28 height 7
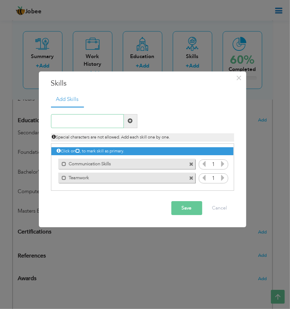
click at [106, 121] on input "text" at bounding box center [87, 121] width 73 height 14
paste input "Time Management"
type input "Time Management"
click at [184, 205] on button "Save" at bounding box center [187, 208] width 31 height 14
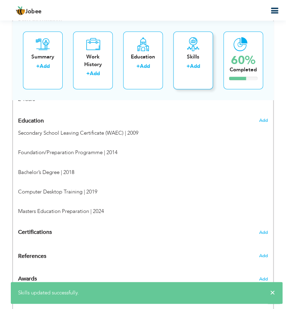
click at [198, 53] on div "Skills" at bounding box center [193, 56] width 28 height 7
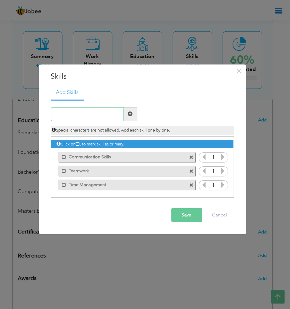
click at [116, 113] on input "text" at bounding box center [87, 114] width 73 height 14
paste input "Adaptability and Flexibility"
type input "Adaptability and Flexibility"
click at [191, 216] on button "Save" at bounding box center [187, 215] width 31 height 14
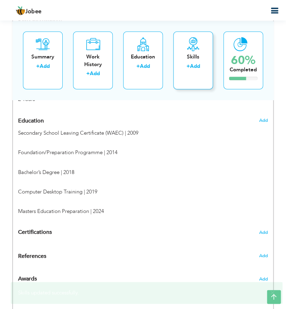
click at [187, 49] on icon at bounding box center [193, 44] width 14 height 14
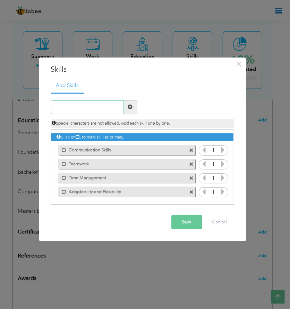
click at [93, 108] on input "text" at bounding box center [87, 107] width 73 height 14
paste input "Problem-Solving Skills"
type input "Problem-Solving Skills"
click at [186, 223] on button "Save" at bounding box center [187, 222] width 31 height 14
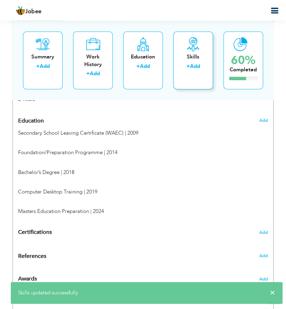
click at [192, 54] on div "Skills" at bounding box center [193, 56] width 28 height 7
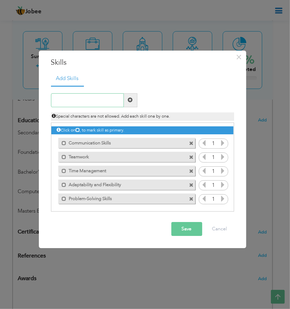
click at [85, 102] on input "text" at bounding box center [87, 100] width 73 height 14
paste input "Attention to Detail"
type input "Attention to Detail"
click at [183, 231] on button "Save" at bounding box center [187, 229] width 31 height 14
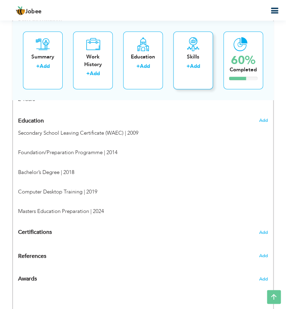
click at [188, 58] on div "Skills" at bounding box center [193, 56] width 28 height 7
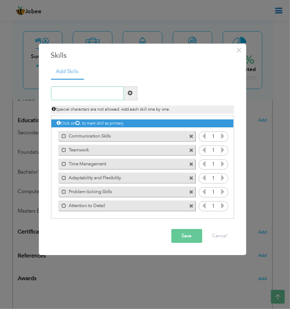
click at [77, 95] on input "text" at bounding box center [87, 93] width 73 height 14
paste input "Confidentiality and GDPR Awareness"
type input "Confidentiality and GDPR Awareness"
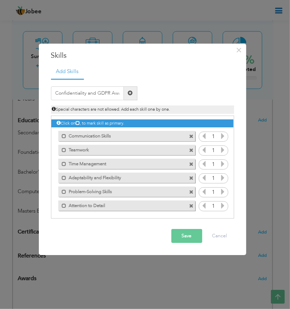
click at [178, 236] on button "Save" at bounding box center [187, 236] width 31 height 14
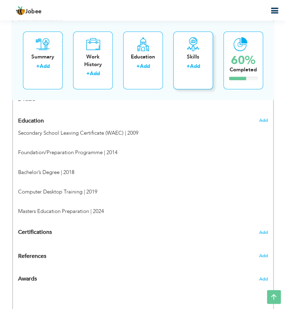
click at [204, 51] on div "Skills + Add" at bounding box center [193, 60] width 40 height 58
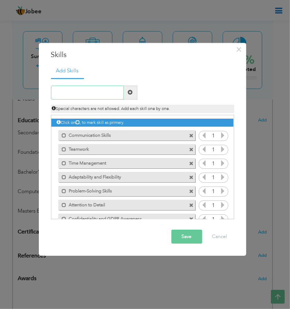
click at [87, 93] on input "text" at bounding box center [87, 92] width 73 height 14
paste input "Safeguarding Knowledge"
type input "Safeguarding Knowledge"
click at [183, 237] on button "Save" at bounding box center [187, 236] width 31 height 14
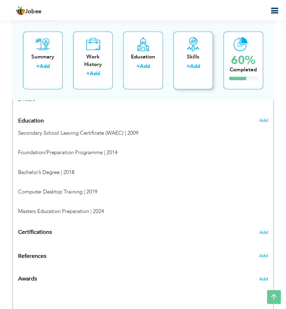
click at [199, 62] on link "Add" at bounding box center [195, 65] width 10 height 7
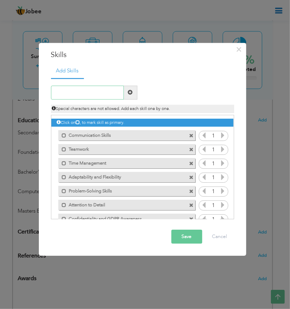
click at [75, 93] on input "text" at bounding box center [87, 92] width 73 height 14
paste input "Infection Prevention and Control Awareness"
type input "Infection Prevention and Control Awareness"
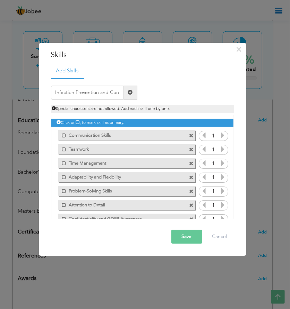
click at [184, 235] on button "Save" at bounding box center [187, 236] width 31 height 14
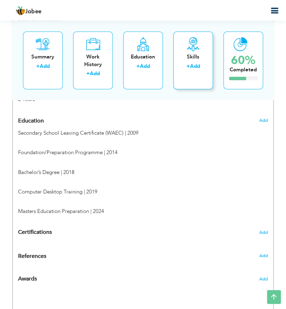
click at [195, 54] on div "Skills" at bounding box center [193, 56] width 28 height 7
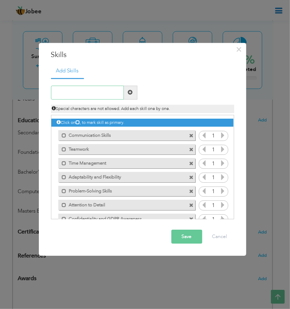
click at [66, 94] on input "text" at bounding box center [87, 92] width 73 height 14
paste input "Personal Care Provision"
type input "Personal Care Provision"
click at [180, 238] on button "Save" at bounding box center [187, 236] width 31 height 14
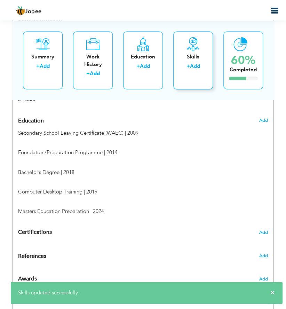
click at [189, 50] on icon at bounding box center [193, 44] width 14 height 14
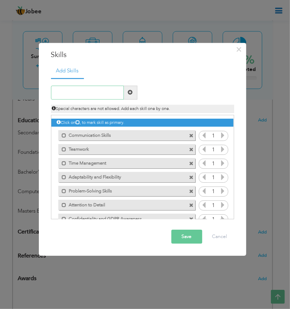
click at [101, 91] on input "text" at bounding box center [87, 92] width 73 height 14
paste input "Mobility and Equipment Support"
type input "Mobility and Equipment Support"
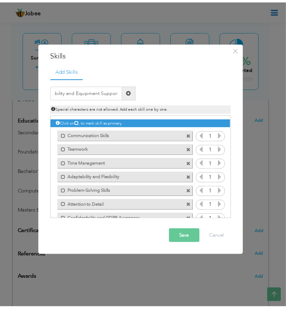
scroll to position [0, 0]
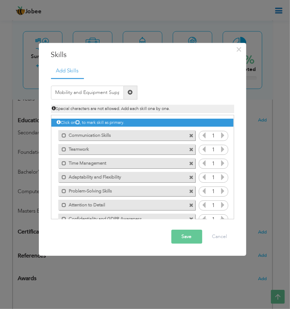
click at [182, 235] on button "Save" at bounding box center [187, 236] width 31 height 14
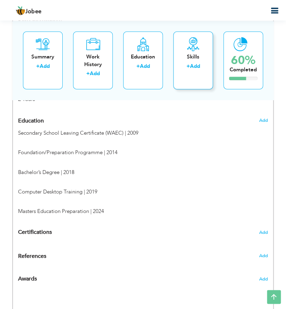
click at [190, 37] on icon at bounding box center [193, 44] width 14 height 14
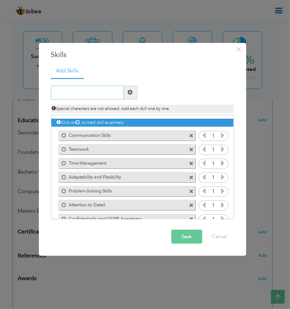
click at [61, 95] on input "text" at bounding box center [87, 92] width 73 height 14
paste input "Daily Living Assistance"
type input "Daily Living Assistance"
click at [187, 236] on button "Save" at bounding box center [187, 236] width 31 height 14
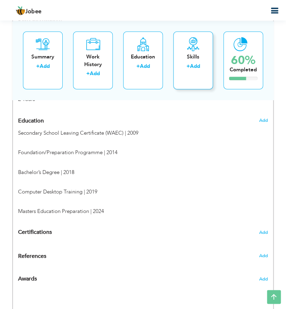
click at [194, 56] on div "Skills" at bounding box center [193, 56] width 28 height 7
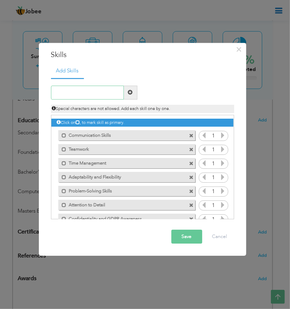
click at [109, 94] on input "text" at bounding box center [87, 92] width 73 height 14
paste input "Vital Signs Monitoring"
type input "Vital Signs Monitoring"
click at [188, 233] on button "Save" at bounding box center [187, 236] width 31 height 14
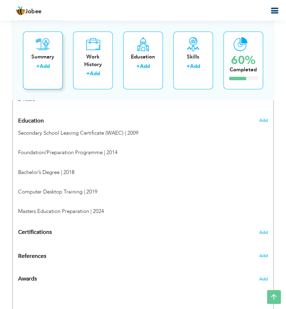
scroll to position [326, 0]
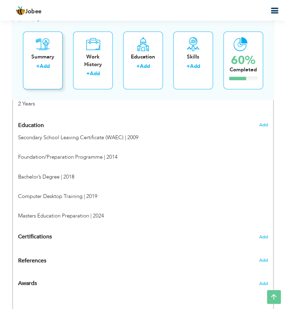
click at [48, 56] on div "Summary" at bounding box center [42, 56] width 28 height 7
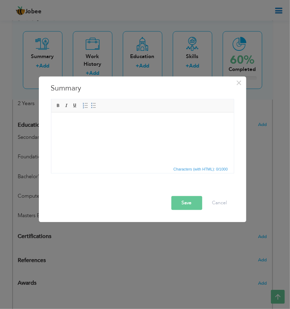
click at [76, 124] on body at bounding box center [142, 122] width 169 height 7
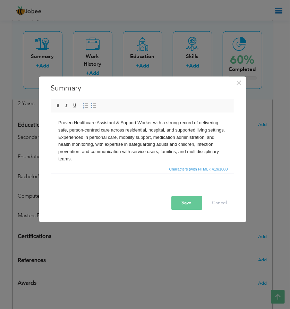
click at [184, 203] on button "Save" at bounding box center [187, 203] width 31 height 14
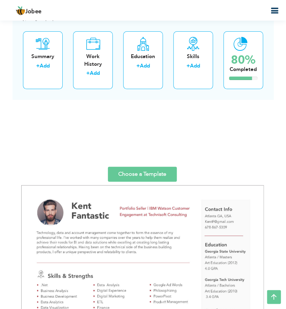
scroll to position [1285, 0]
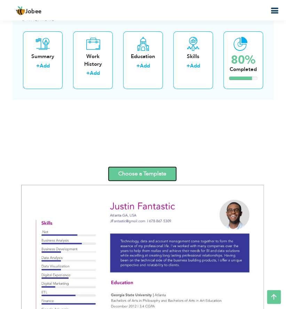
click at [159, 176] on link "Choose a Template" at bounding box center [142, 173] width 69 height 15
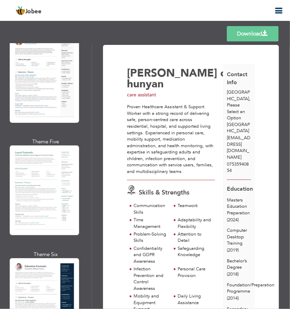
scroll to position [397, 0]
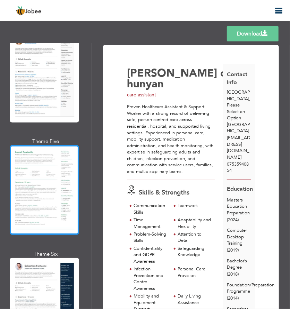
click at [53, 183] on div at bounding box center [44, 190] width 69 height 90
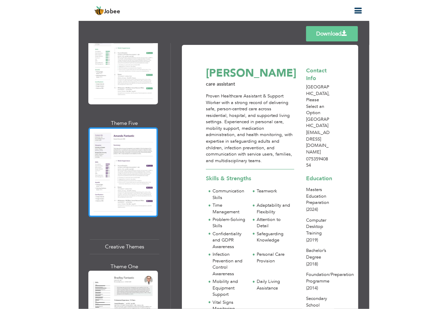
scroll to position [1601, 0]
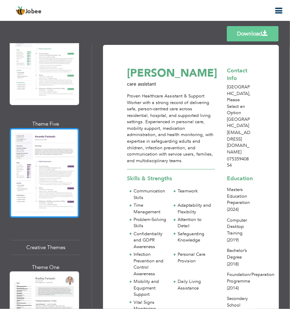
click at [51, 128] on div at bounding box center [44, 173] width 69 height 90
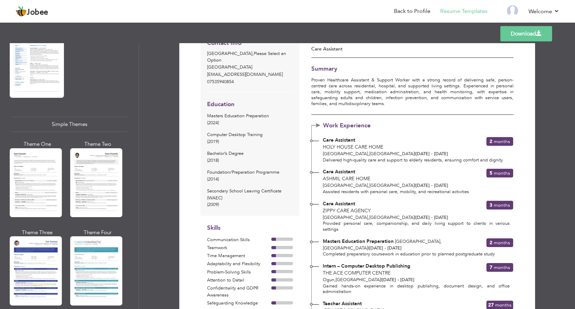
scroll to position [0, 0]
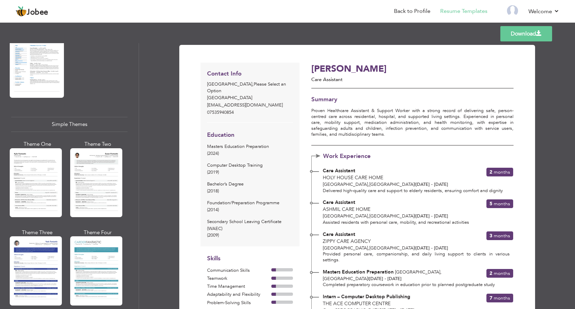
click at [290, 28] on link "Download" at bounding box center [526, 33] width 52 height 15
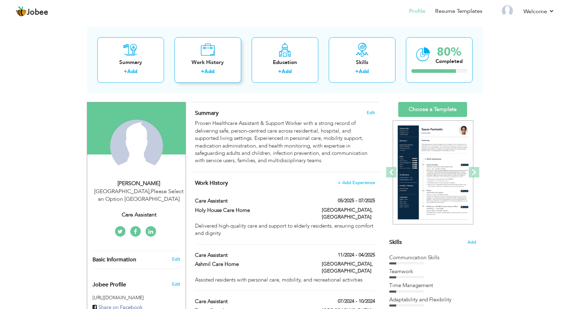
scroll to position [29, 0]
click at [219, 54] on div "Work History + Add" at bounding box center [207, 61] width 67 height 46
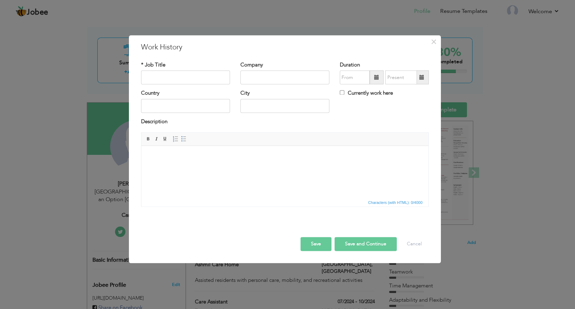
click at [78, 58] on div "× Work History * Job Title Company Duration Currently work here Country" at bounding box center [287, 154] width 575 height 309
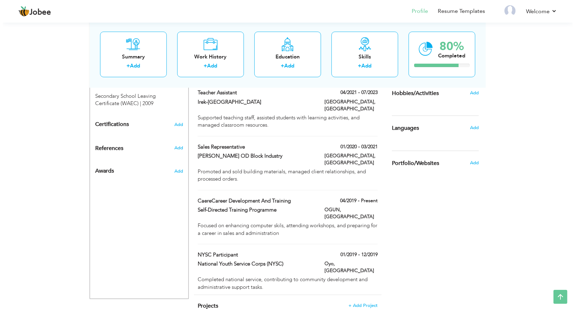
scroll to position [408, 0]
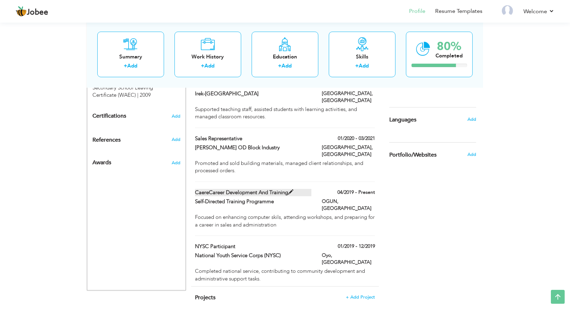
click at [246, 189] on label "CaereCareer Development and Training" at bounding box center [253, 192] width 117 height 7
type input "CaereCareer Development and Training"
type input "Self-Directed Training Programme"
type input "04/2019"
type input "[GEOGRAPHIC_DATA]"
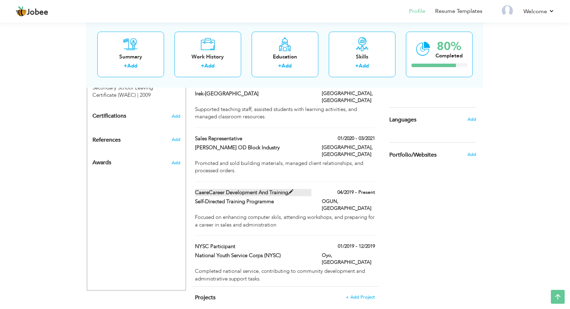
type input "OGUN"
checkbox input "true"
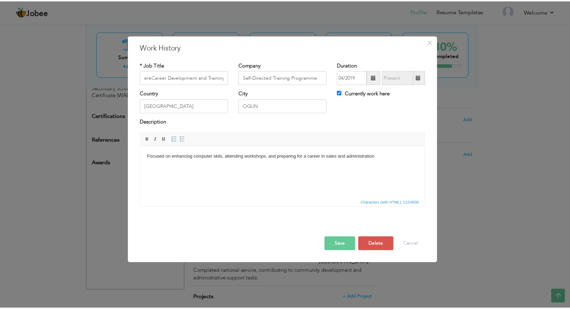
scroll to position [0, 0]
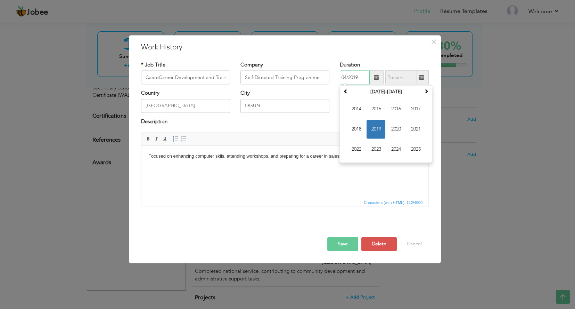
click at [360, 77] on input "04/2019" at bounding box center [355, 78] width 30 height 14
type input "04/2018"
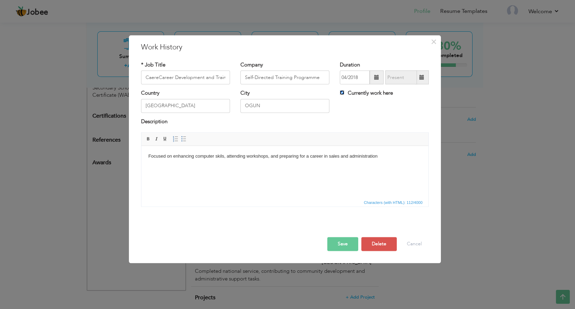
click at [343, 92] on input "Currently work here" at bounding box center [342, 92] width 5 height 5
checkbox input "false"
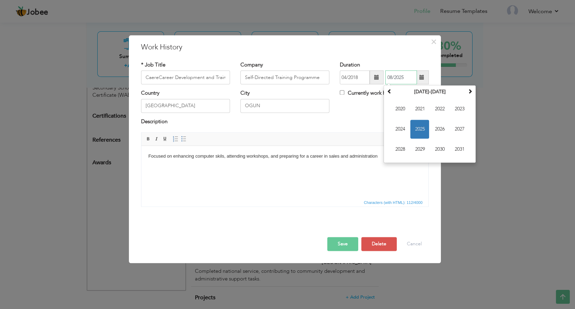
click at [403, 77] on input "08/2025" at bounding box center [401, 78] width 32 height 14
type input "0"
type input "12/2018"
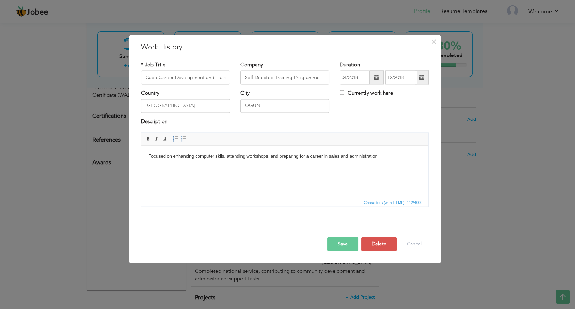
click at [336, 246] on button "Save" at bounding box center [342, 244] width 31 height 14
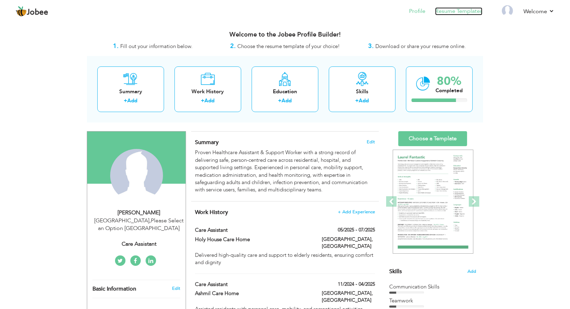
click at [449, 11] on link "Resume Templates" at bounding box center [458, 11] width 47 height 8
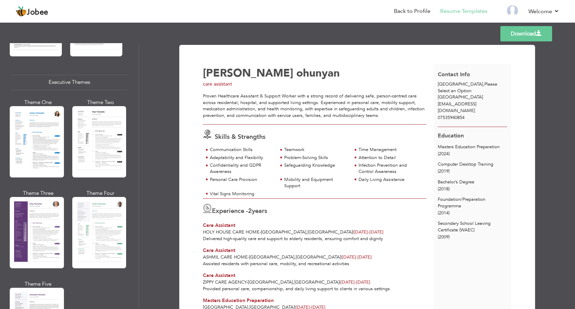
scroll to position [498, 0]
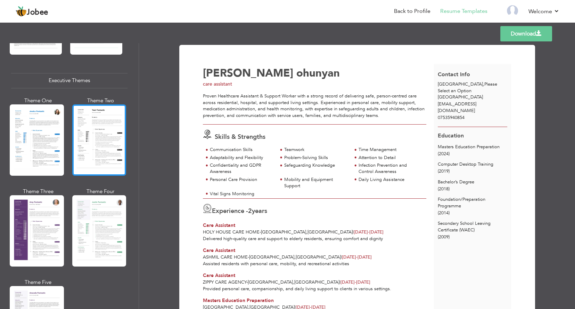
click at [77, 136] on div at bounding box center [99, 139] width 54 height 71
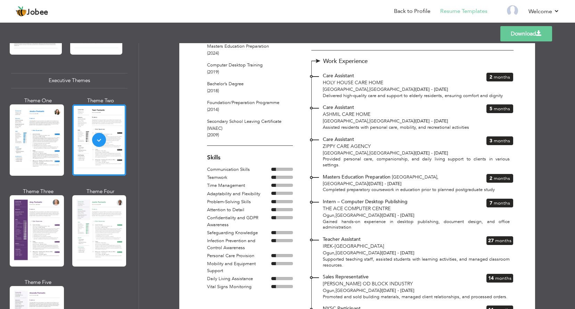
scroll to position [95, 0]
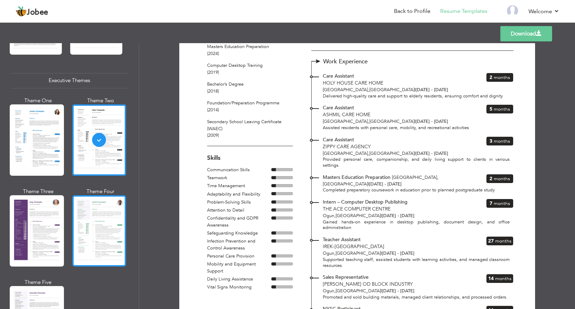
click at [105, 228] on div at bounding box center [99, 230] width 54 height 71
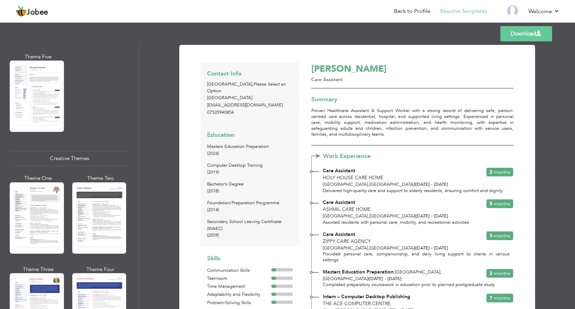
scroll to position [723, 0]
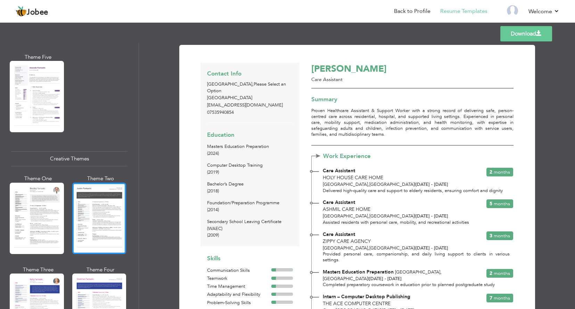
click at [92, 210] on div at bounding box center [99, 217] width 54 height 71
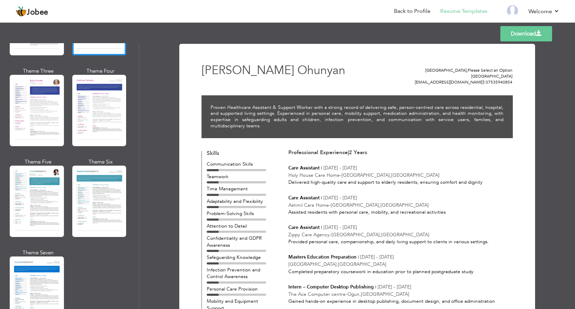
scroll to position [922, 0]
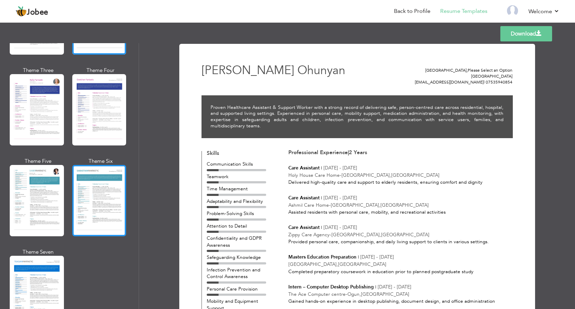
click at [96, 201] on div at bounding box center [99, 200] width 54 height 71
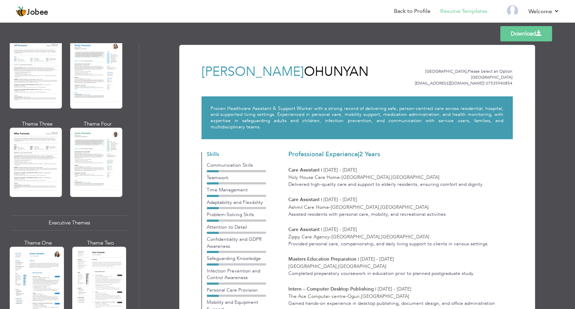
scroll to position [352, 0]
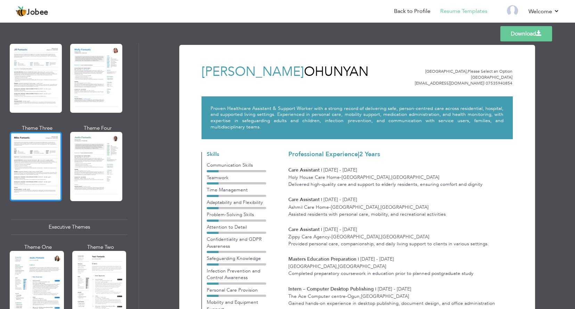
click at [31, 155] on div at bounding box center [36, 166] width 52 height 69
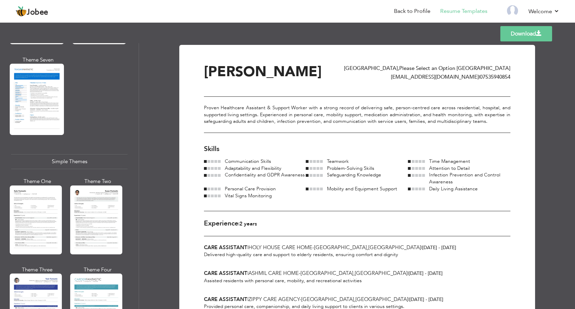
scroll to position [1151, 0]
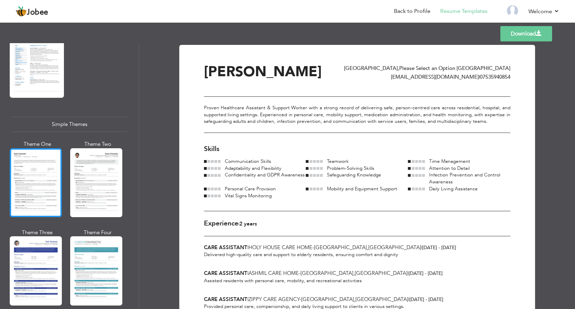
click at [35, 148] on div at bounding box center [36, 182] width 52 height 69
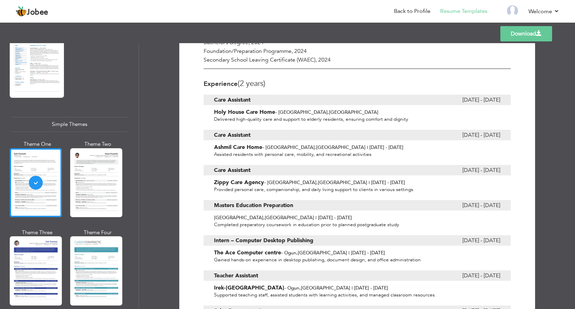
scroll to position [217, 0]
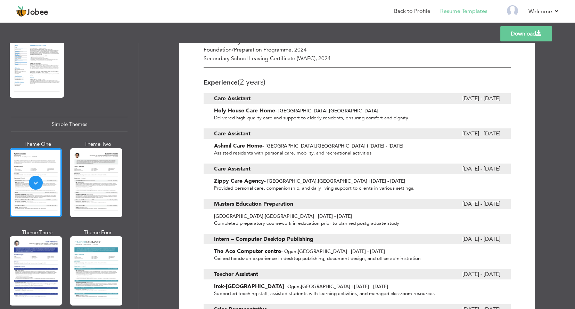
click at [265, 77] on span "(2 Years)" at bounding box center [252, 82] width 28 height 10
click at [267, 78] on h3 "Experience (2 Years)" at bounding box center [357, 82] width 307 height 8
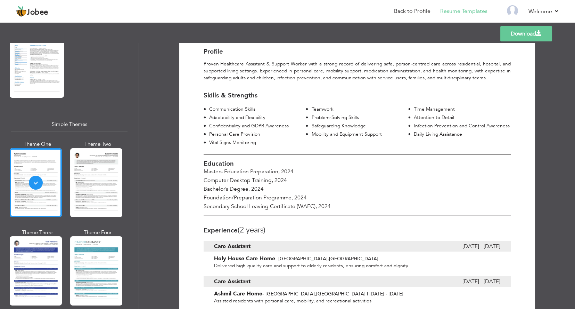
scroll to position [0, 0]
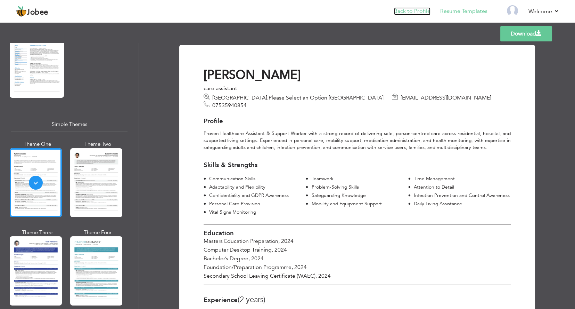
click at [416, 9] on link "Back to Profile" at bounding box center [412, 11] width 36 height 8
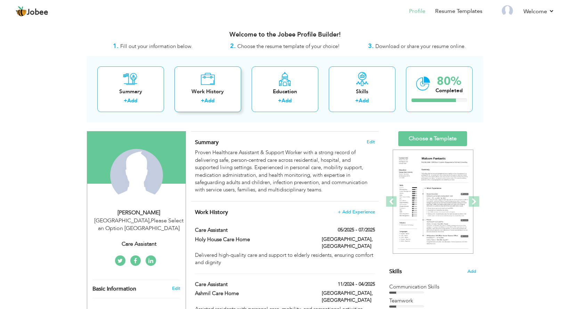
click at [202, 79] on icon at bounding box center [208, 79] width 14 height 14
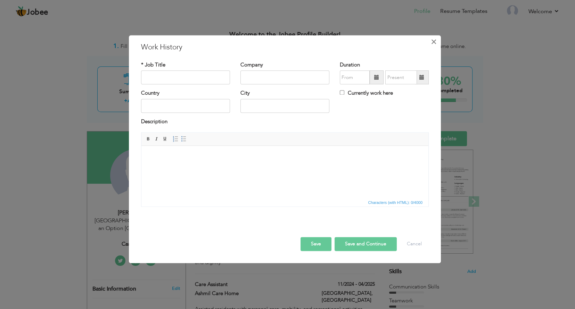
click at [432, 43] on span "×" at bounding box center [434, 41] width 6 height 13
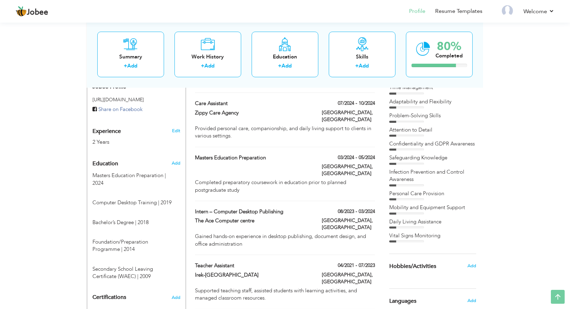
scroll to position [227, 0]
click at [184, 131] on div "Edit" at bounding box center [177, 129] width 16 height 17
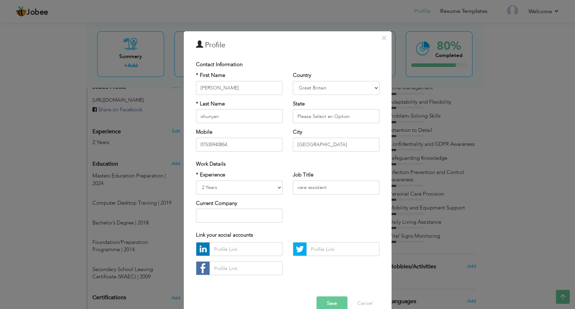
click at [170, 126] on div "× Profile Contact Information * First Name David * Last Name ohunyan" at bounding box center [287, 154] width 575 height 309
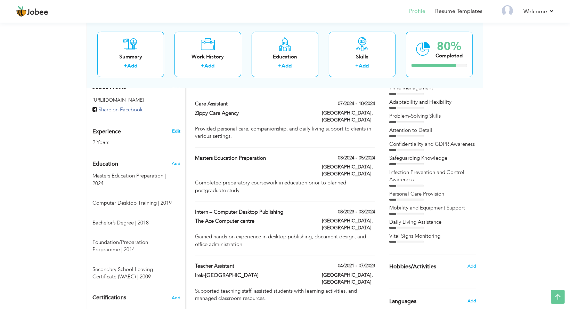
click at [176, 131] on link "Edit" at bounding box center [176, 131] width 8 height 6
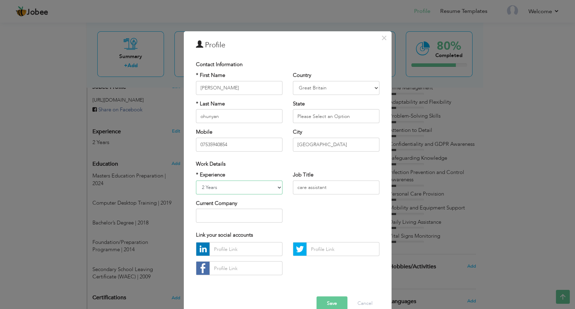
click at [273, 188] on select "Entry Level Less than 1 Year 1 Year 2 Years 3 Years 4 Years 5 Years 6 Years 7 Y…" at bounding box center [239, 187] width 87 height 14
click at [231, 189] on select "Entry Level Less than 1 Year 1 Year 2 Years 3 Years 4 Years 5 Years 6 Years 7 Y…" at bounding box center [239, 187] width 87 height 14
click at [276, 185] on select "Entry Level Less than 1 Year 1 Year 2 Years 3 Years 4 Years 5 Years 6 Years 7 Y…" at bounding box center [239, 187] width 87 height 14
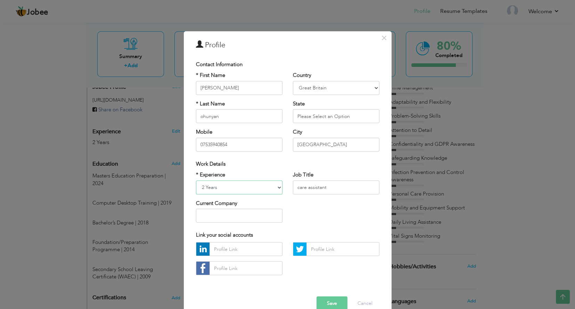
select select "number:12"
click at [196, 180] on select "Entry Level Less than 1 Year 1 Year 2 Years 3 Years 4 Years 5 Years 6 Years 7 Y…" at bounding box center [239, 187] width 87 height 14
click at [335, 300] on button "Save" at bounding box center [332, 303] width 31 height 14
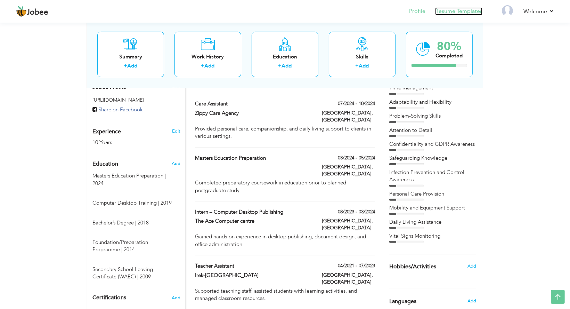
click at [465, 11] on link "Resume Templates" at bounding box center [458, 11] width 47 height 8
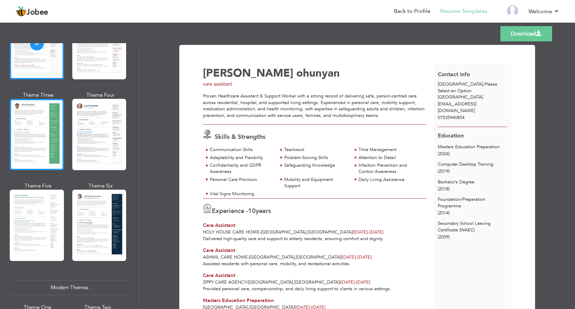
scroll to position [85, 0]
click at [39, 207] on div at bounding box center [37, 224] width 54 height 71
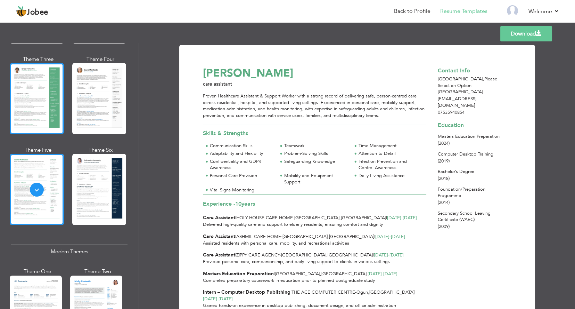
scroll to position [120, 0]
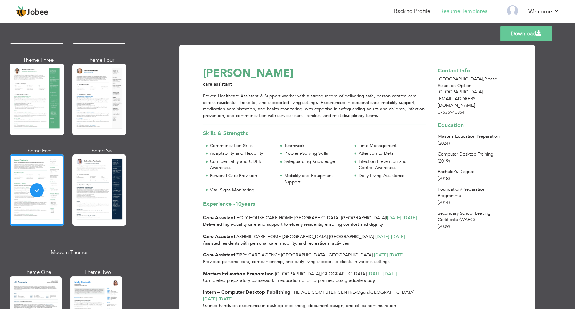
click at [163, 228] on div "Download David ohunyan care assistant Proven Healthcare Assistant & Support Wor…" at bounding box center [357, 175] width 436 height 265
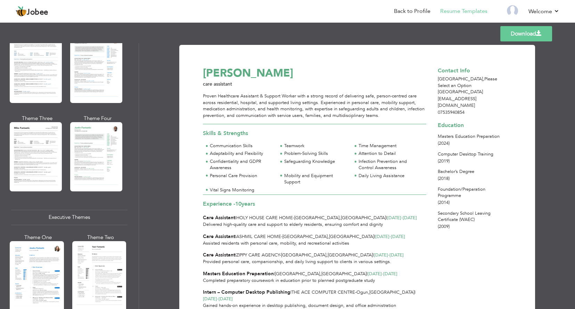
scroll to position [361, 0]
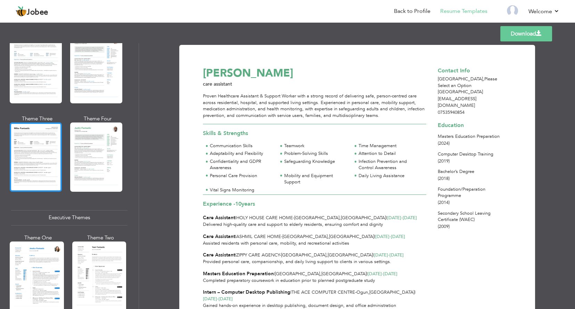
click at [31, 175] on div at bounding box center [36, 156] width 52 height 69
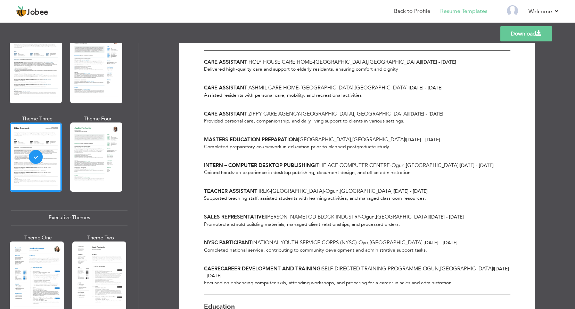
scroll to position [196, 0]
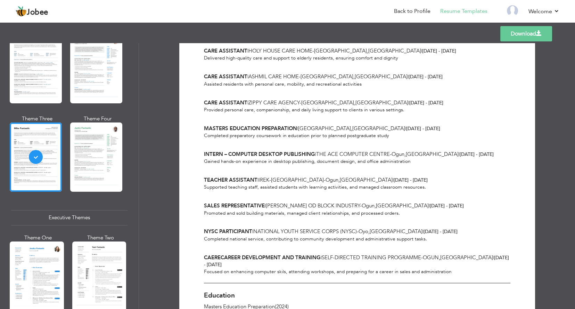
click at [529, 33] on link "Download" at bounding box center [526, 33] width 52 height 15
click at [251, 24] on div "Templates Download" at bounding box center [287, 34] width 575 height 22
click at [511, 32] on link "Download" at bounding box center [526, 33] width 52 height 15
click at [165, 117] on div "Download David ohunyan birmingham , Please Select an Option Great Britain ohuny…" at bounding box center [357, 175] width 436 height 265
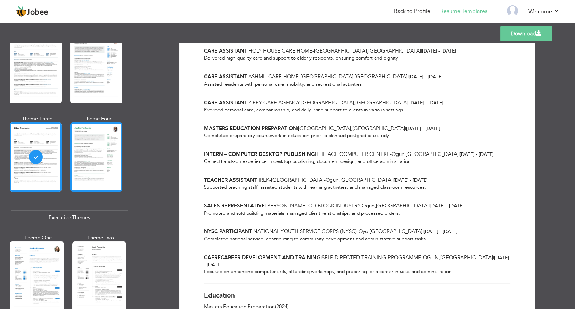
click at [95, 147] on div at bounding box center [96, 156] width 52 height 69
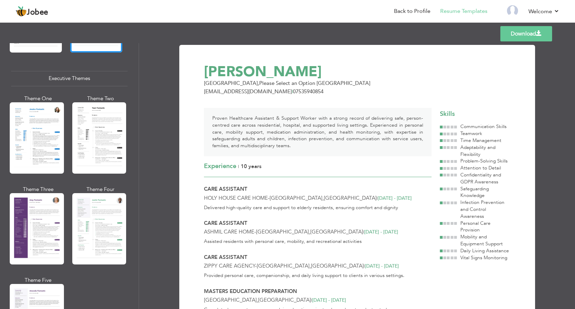
scroll to position [500, 0]
click at [32, 129] on div at bounding box center [37, 137] width 54 height 71
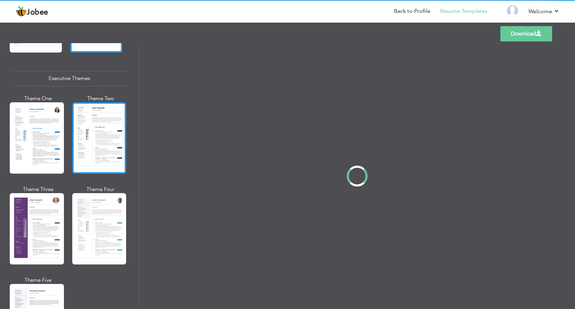
scroll to position [500, 0]
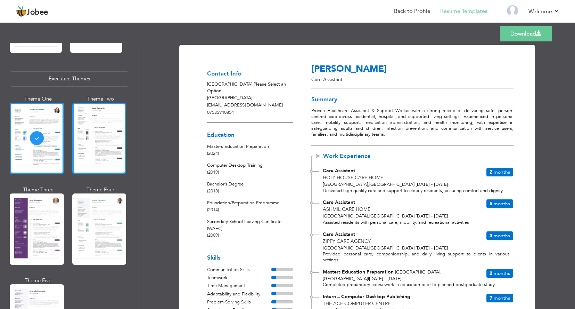
click at [109, 133] on div at bounding box center [99, 137] width 54 height 71
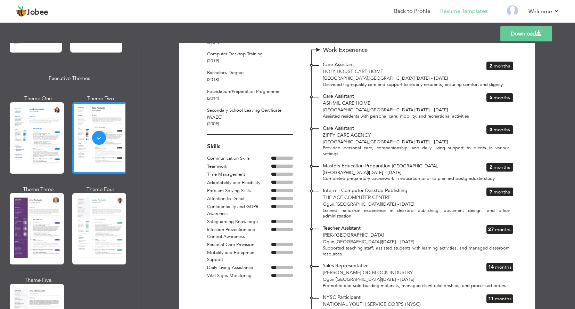
scroll to position [107, 0]
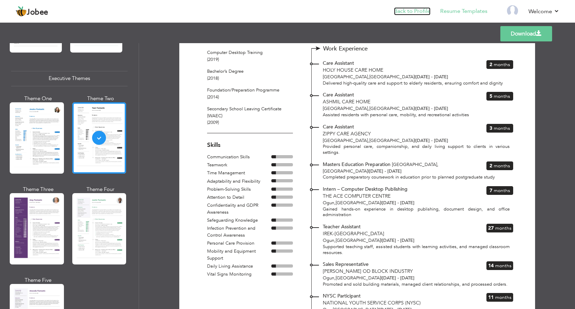
click at [415, 9] on link "Back to Profile" at bounding box center [412, 11] width 36 height 8
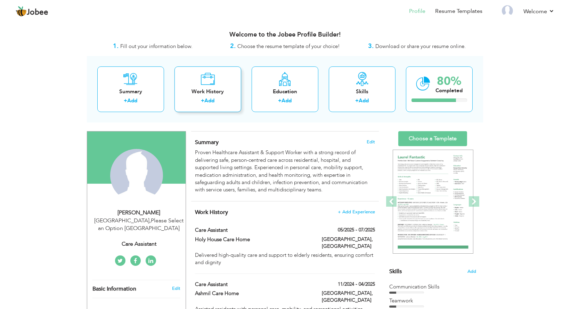
click at [195, 86] on div "Work History + Add" at bounding box center [207, 89] width 67 height 46
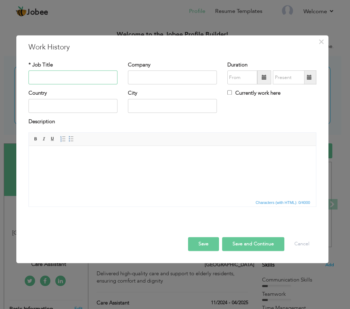
click at [101, 75] on input "text" at bounding box center [72, 78] width 89 height 14
paste input "Career Break – Personal Development & Training"
type input "Career Break – Personal Development & Training"
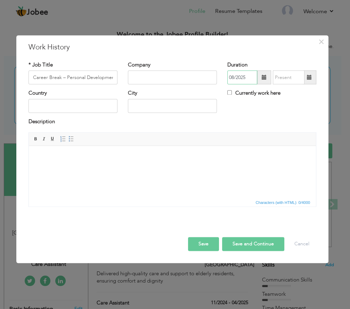
click at [243, 78] on input "08/2025" at bounding box center [242, 78] width 30 height 14
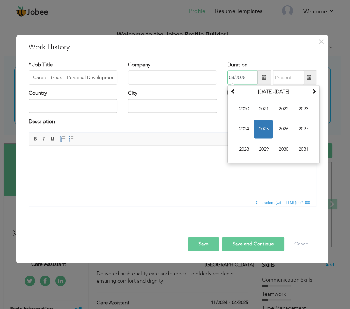
click at [251, 80] on input "08/2025" at bounding box center [242, 78] width 30 height 14
type input "0"
type input "09/2018"
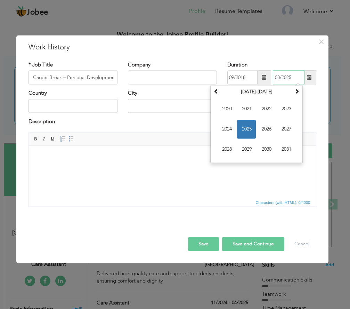
click at [286, 80] on input "08/2025" at bounding box center [289, 78] width 32 height 14
click at [295, 78] on input "08/2025" at bounding box center [289, 78] width 32 height 14
type input "0"
type input "3"
type input "03/2019"
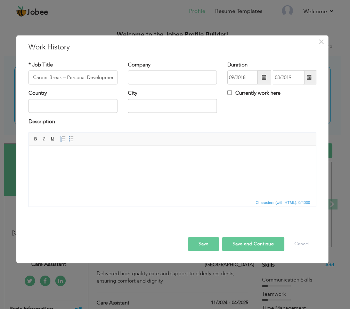
click at [139, 236] on div at bounding box center [172, 229] width 298 height 15
click at [59, 106] on input "text" at bounding box center [72, 106] width 89 height 14
type input "[GEOGRAPHIC_DATA]"
click at [150, 104] on input "text" at bounding box center [172, 106] width 89 height 14
type input "OGUN"
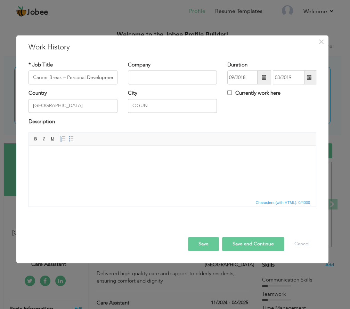
click at [265, 160] on html at bounding box center [172, 156] width 287 height 21
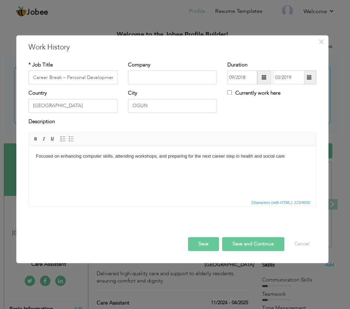
click at [200, 242] on button "Save" at bounding box center [203, 244] width 31 height 14
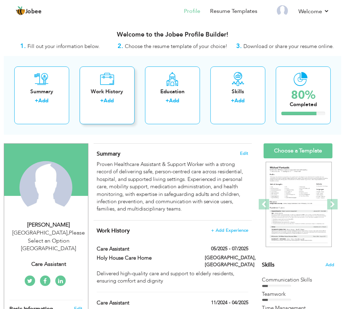
click at [103, 89] on div "Work History" at bounding box center [107, 91] width 44 height 7
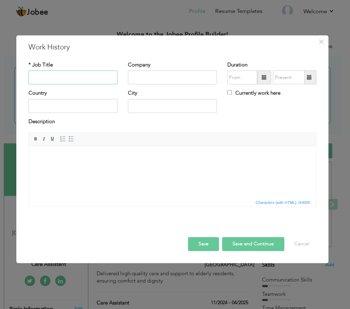
click at [84, 76] on input "text" at bounding box center [72, 78] width 89 height 14
paste input "Career Break – Actively Seeking Employment"
type input "Career Break – Actively Seeking Employment"
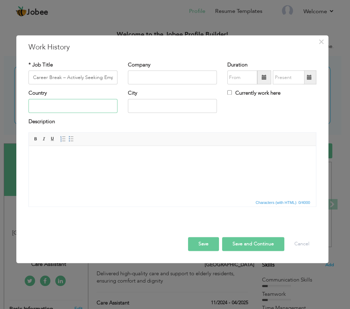
click at [54, 103] on input "text" at bounding box center [72, 106] width 89 height 14
type input "[GEOGRAPHIC_DATA]"
click at [245, 81] on input "text" at bounding box center [242, 78] width 30 height 14
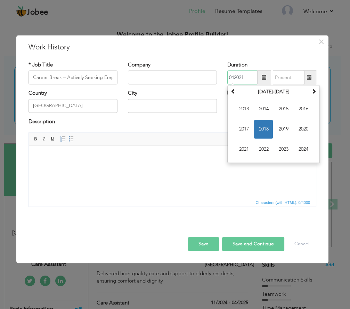
click at [235, 75] on input "042021" at bounding box center [242, 78] width 30 height 14
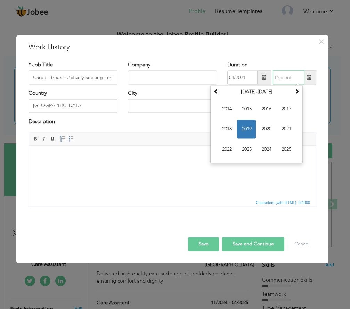
click at [279, 76] on input "text" at bounding box center [289, 78] width 32 height 14
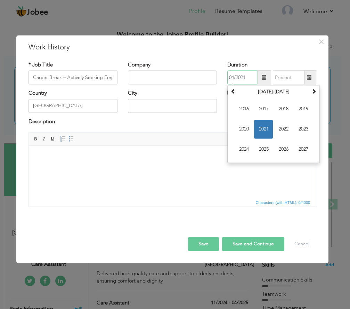
click at [228, 77] on input "04/2021" at bounding box center [242, 78] width 30 height 14
type input "01/2004"
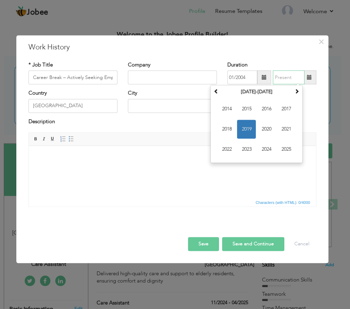
click at [280, 77] on input "text" at bounding box center [289, 78] width 32 height 14
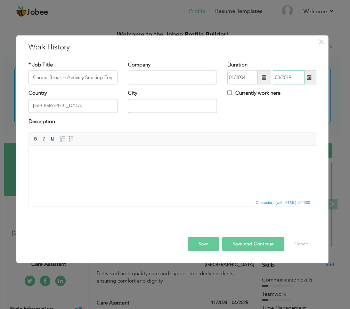
click at [292, 77] on input "03/2019" at bounding box center [289, 78] width 32 height 14
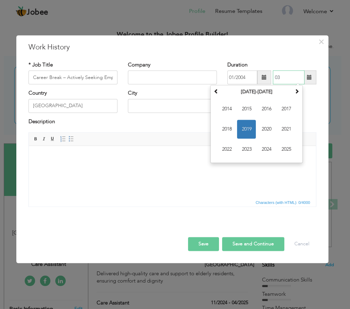
type input "0"
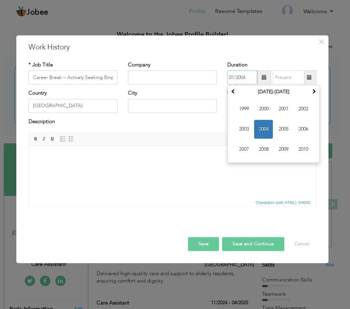
click at [247, 77] on input "01/2004" at bounding box center [242, 78] width 30 height 14
type input "0"
type input "01/2009"
type input "08/2025"
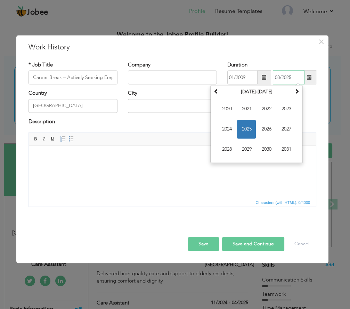
click at [285, 80] on input "08/2025" at bounding box center [289, 78] width 32 height 14
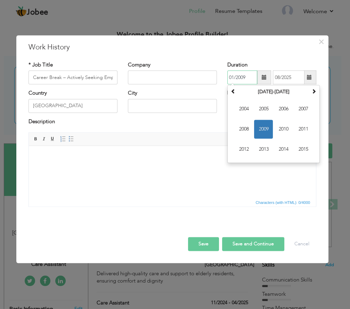
click at [247, 77] on input "01/2009" at bounding box center [242, 78] width 30 height 14
type input "0"
click at [297, 112] on span "2007" at bounding box center [303, 109] width 19 height 19
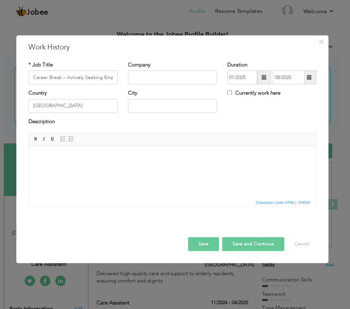
click at [308, 167] on html at bounding box center [172, 156] width 287 height 21
click at [264, 79] on span at bounding box center [264, 77] width 5 height 5
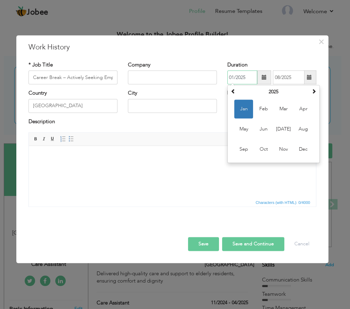
click at [247, 107] on span "Jan" at bounding box center [243, 109] width 19 height 19
click at [243, 78] on input "01/2025" at bounding box center [242, 78] width 30 height 14
click at [317, 92] on th at bounding box center [314, 92] width 8 height 10
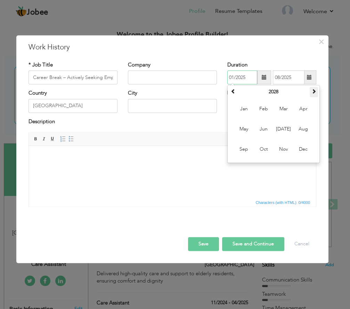
click at [317, 92] on th at bounding box center [314, 92] width 8 height 10
click at [232, 90] on span at bounding box center [233, 91] width 5 height 5
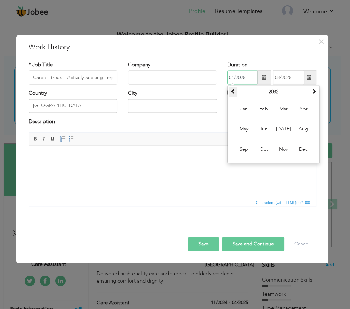
click at [232, 90] on span at bounding box center [233, 91] width 5 height 5
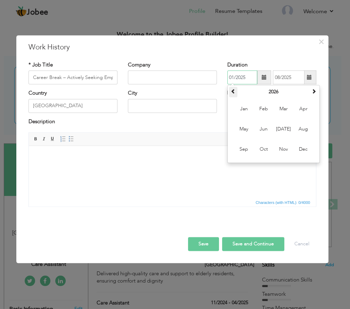
click at [232, 90] on span at bounding box center [233, 91] width 5 height 5
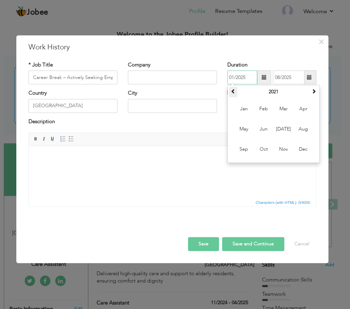
click at [232, 90] on span at bounding box center [233, 91] width 5 height 5
click at [313, 91] on span at bounding box center [313, 91] width 5 height 5
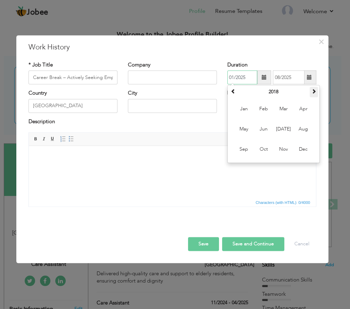
click at [313, 91] on span at bounding box center [313, 91] width 5 height 5
click at [234, 90] on span at bounding box center [233, 91] width 5 height 5
click at [313, 92] on span at bounding box center [313, 91] width 5 height 5
click at [262, 90] on th "2018" at bounding box center [273, 92] width 72 height 10
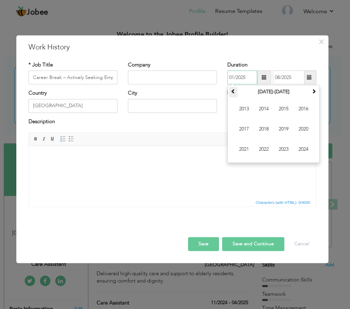
click at [233, 90] on span at bounding box center [233, 91] width 5 height 5
click at [247, 78] on input "01/2025" at bounding box center [242, 78] width 30 height 14
click at [237, 77] on input "01/2018" at bounding box center [242, 78] width 30 height 14
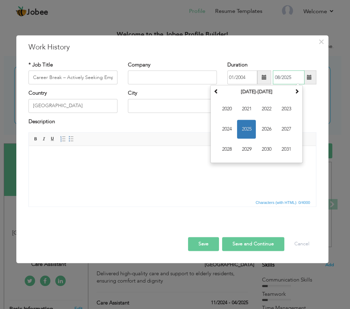
click at [284, 76] on input "08/2025" at bounding box center [289, 78] width 32 height 14
click at [248, 77] on input "01/2004" at bounding box center [242, 78] width 30 height 14
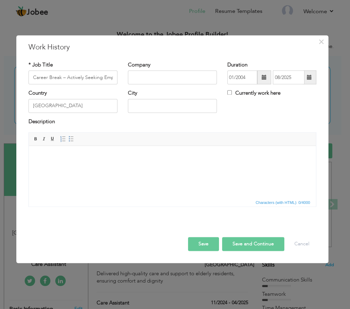
click at [262, 80] on span at bounding box center [264, 77] width 5 height 5
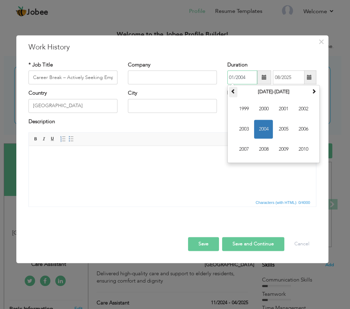
click at [230, 88] on th at bounding box center [233, 92] width 8 height 10
click at [272, 91] on th "1989-2000" at bounding box center [273, 92] width 72 height 10
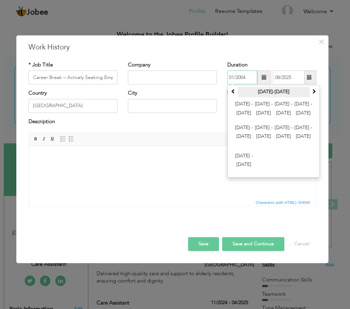
click at [271, 93] on th "1900-2007" at bounding box center [273, 92] width 72 height 10
click at [233, 92] on span at bounding box center [233, 91] width 5 height 5
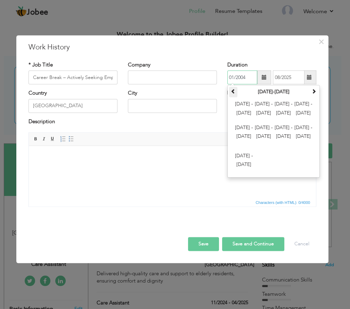
click at [233, 92] on span at bounding box center [233, 91] width 5 height 5
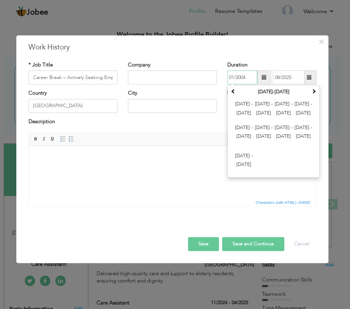
click at [249, 77] on input "01/2004" at bounding box center [242, 78] width 30 height 14
type input "01/2009"
click at [284, 74] on input "08/2025" at bounding box center [289, 78] width 32 height 14
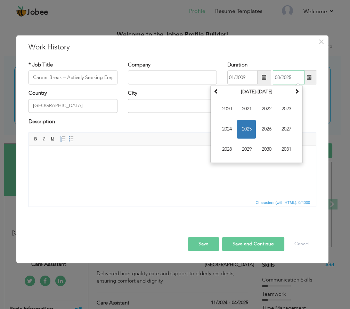
click at [293, 77] on input "08/2025" at bounding box center [289, 78] width 32 height 14
type input "0"
click at [287, 77] on input "31/03/2020" at bounding box center [289, 78] width 32 height 14
click at [279, 77] on input "31/04/2020" at bounding box center [289, 78] width 32 height 14
type input "08/2025"
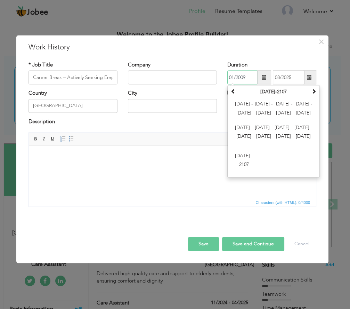
click at [245, 77] on input "01/2009" at bounding box center [242, 78] width 30 height 14
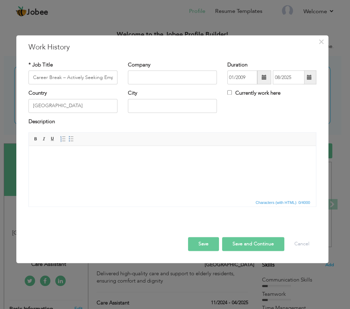
click at [263, 78] on span at bounding box center [264, 77] width 5 height 5
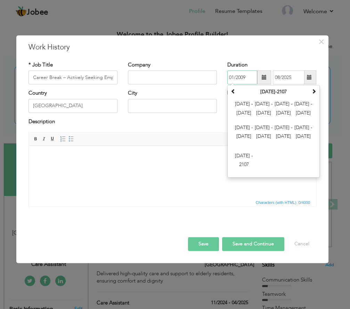
click at [248, 76] on input "01/2009" at bounding box center [242, 78] width 30 height 14
type input "0"
click at [241, 75] on input "08/2025" at bounding box center [242, 78] width 30 height 14
click at [230, 77] on input "08/2025" at bounding box center [242, 78] width 30 height 14
click at [248, 77] on input "08/2025" at bounding box center [242, 78] width 30 height 14
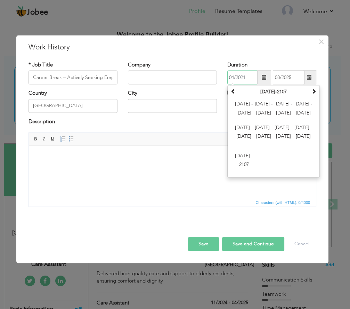
type input "04/2021"
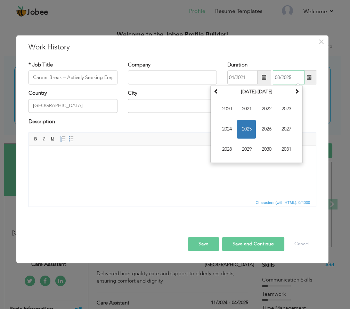
click at [293, 79] on input "08/2025" at bounding box center [289, 78] width 32 height 14
type input "0"
click at [289, 78] on input "01/2005" at bounding box center [289, 78] width 32 height 14
click at [295, 77] on input "01/2005" at bounding box center [289, 78] width 32 height 14
click at [281, 76] on input "01/2021" at bounding box center [289, 78] width 32 height 14
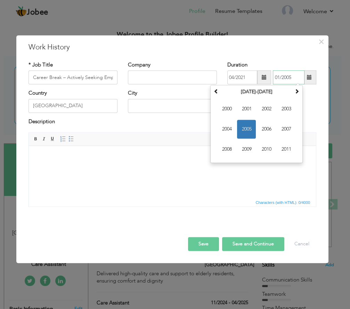
click at [280, 77] on input "01/2005" at bounding box center [289, 78] width 32 height 14
click at [295, 79] on input "05/2005" at bounding box center [289, 78] width 32 height 14
type input "05/2021"
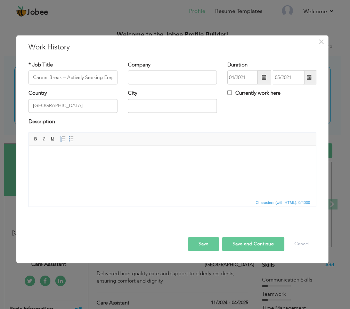
click at [203, 241] on button "Save" at bounding box center [203, 244] width 31 height 14
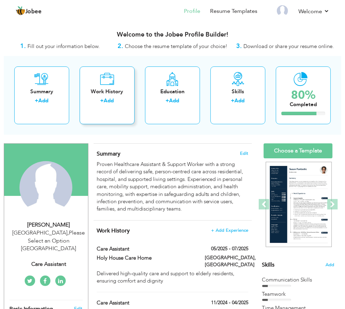
click at [110, 85] on div "Work History + Add" at bounding box center [107, 95] width 55 height 58
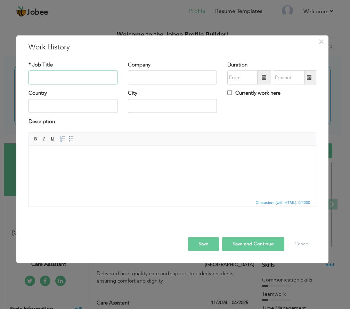
click at [50, 77] on input "text" at bounding box center [72, 78] width 89 height 14
paste input "Career Break – Actively Seeking Employment"
type input "Career Break – Actively Seeking Employment"
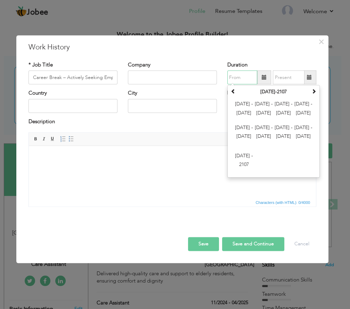
click at [245, 76] on input "text" at bounding box center [242, 78] width 30 height 14
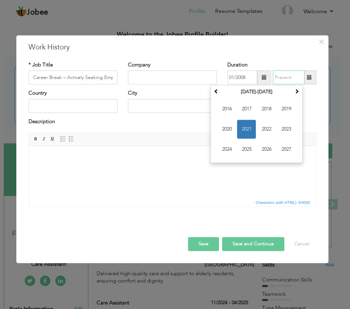
click at [287, 78] on input "text" at bounding box center [289, 78] width 32 height 14
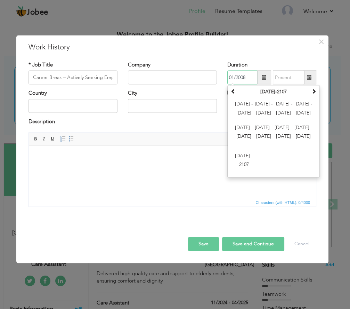
click at [246, 76] on input "01/2008" at bounding box center [242, 78] width 30 height 14
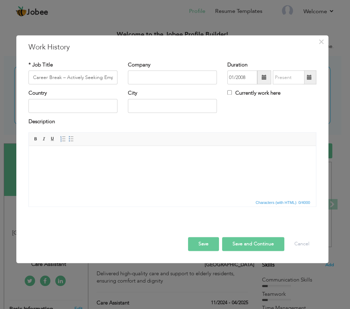
click at [78, 167] on html at bounding box center [172, 156] width 287 height 21
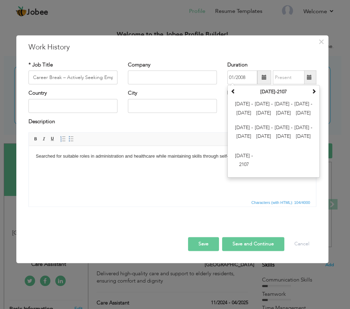
click at [245, 78] on input "01/2008" at bounding box center [242, 78] width 30 height 14
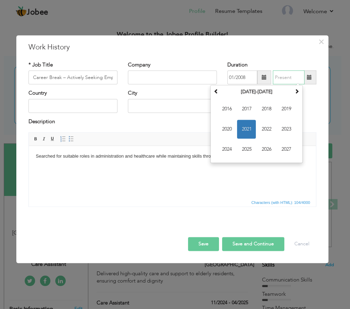
click at [281, 80] on input "text" at bounding box center [289, 78] width 32 height 14
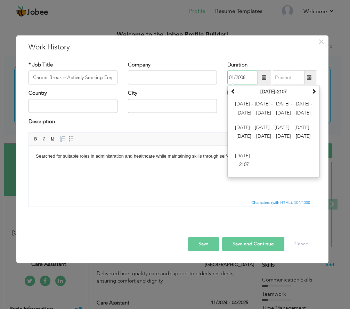
click at [248, 79] on input "01/2008" at bounding box center [242, 78] width 30 height 14
type input "0"
type input "08/2023"
click at [290, 77] on input "text" at bounding box center [289, 78] width 32 height 14
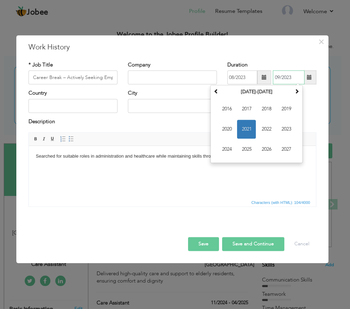
type input "09/2023"
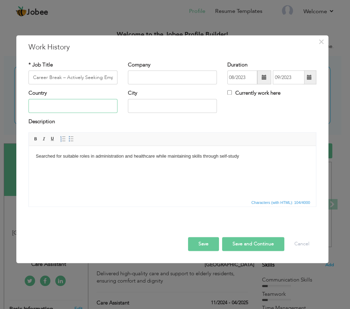
click at [61, 107] on input "text" at bounding box center [72, 106] width 89 height 14
type input "o"
click at [63, 109] on input "text" at bounding box center [72, 106] width 89 height 14
type input "[GEOGRAPHIC_DATA]"
click at [202, 245] on button "Save" at bounding box center [203, 244] width 31 height 14
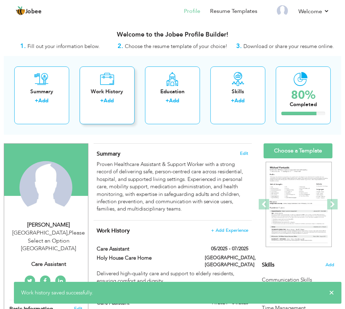
click at [104, 85] on div "Work History + Add" at bounding box center [107, 95] width 55 height 58
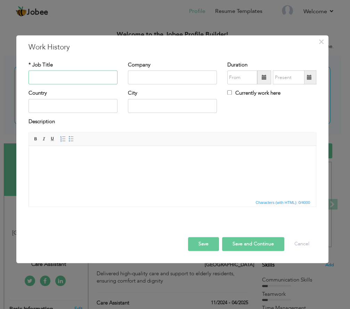
click at [96, 77] on input "text" at bounding box center [72, 78] width 89 height 14
paste input "Career Break – Actively Seeking Employment"
type input "Career Break – Actively Seeking Employment"
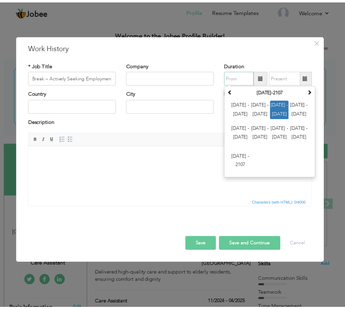
scroll to position [0, 0]
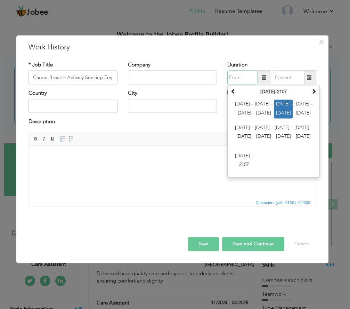
click at [248, 78] on input "text" at bounding box center [242, 78] width 30 height 14
type input "06/2024"
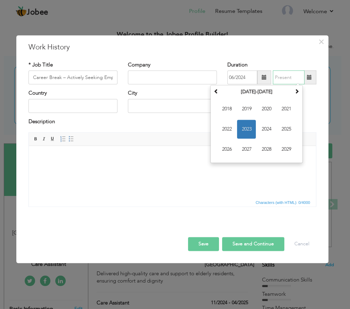
click at [289, 75] on input "text" at bounding box center [289, 78] width 32 height 14
click at [279, 76] on input "06/2024" at bounding box center [289, 78] width 32 height 14
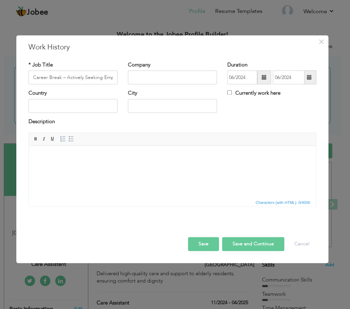
click at [315, 90] on div "Currently work here" at bounding box center [271, 94] width 89 height 9
drag, startPoint x: 315, startPoint y: 90, endPoint x: 279, endPoint y: 76, distance: 38.5
click at [279, 76] on div "* Job Title Career Break – Actively Seeking Employment Company Duration 06/2024…" at bounding box center [172, 136] width 298 height 161
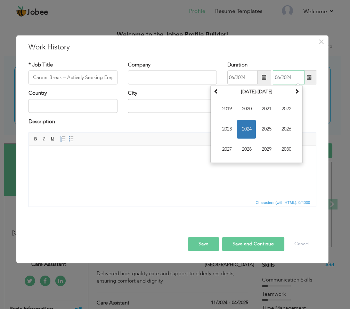
click at [279, 76] on input "06/2024" at bounding box center [289, 78] width 32 height 14
type input "07/2024"
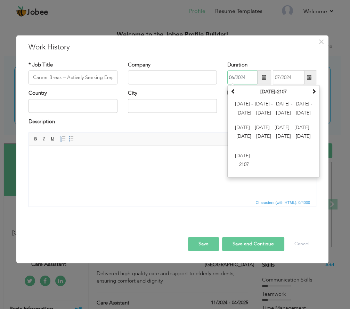
click at [233, 77] on input "06/2024" at bounding box center [242, 78] width 30 height 14
type input "07/2024"
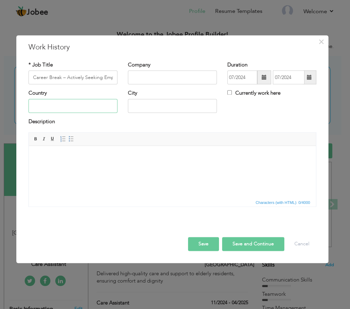
click at [68, 106] on input "text" at bounding box center [72, 106] width 89 height 14
type input "[GEOGRAPHIC_DATA]"
click at [195, 164] on html at bounding box center [172, 156] width 287 height 21
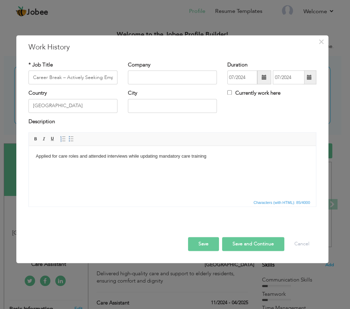
click at [209, 242] on button "Save" at bounding box center [203, 244] width 31 height 14
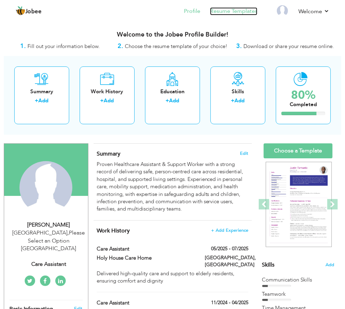
click at [239, 13] on link "Resume Templates" at bounding box center [233, 11] width 47 height 8
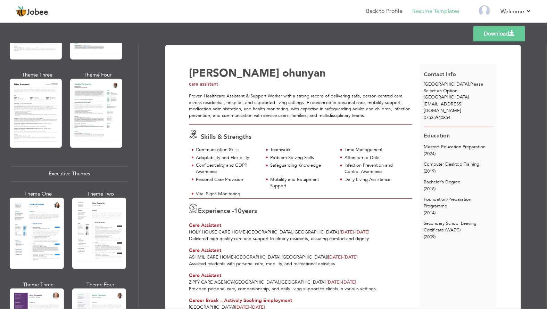
click at [350, 35] on link "Download" at bounding box center [500, 33] width 52 height 15
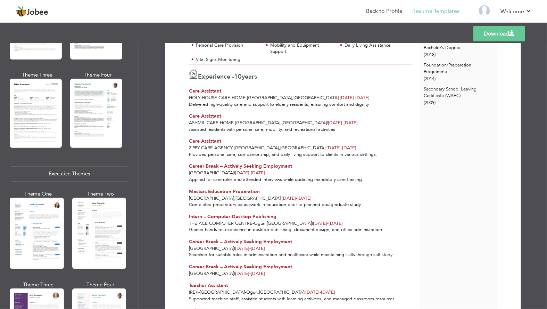
scroll to position [156, 0]
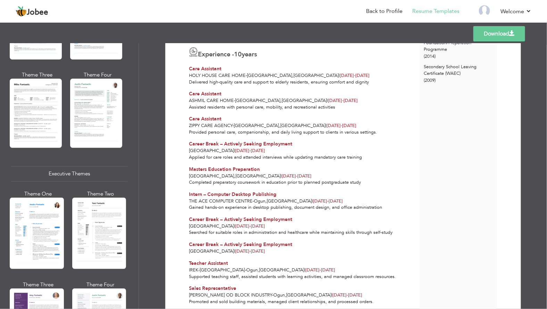
click at [350, 33] on link "Download" at bounding box center [500, 33] width 52 height 15
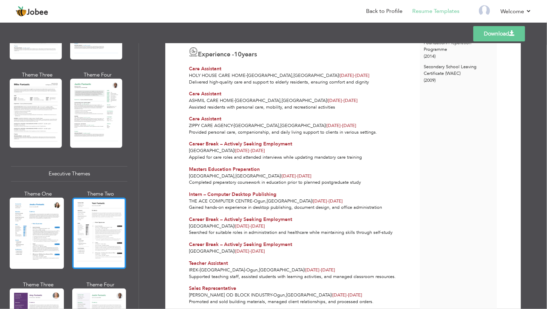
click at [89, 220] on div at bounding box center [99, 232] width 54 height 71
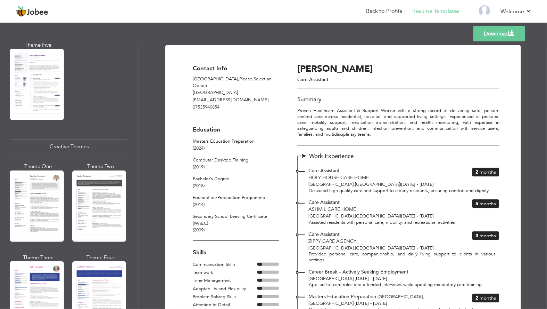
scroll to position [735, 0]
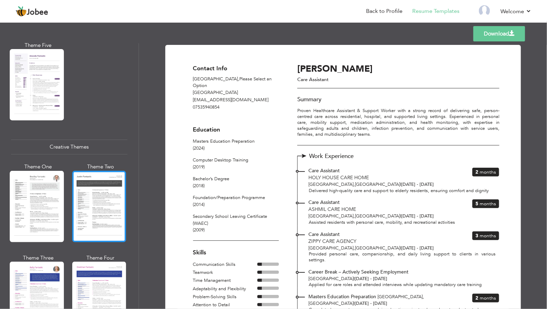
click at [109, 179] on div at bounding box center [99, 206] width 54 height 71
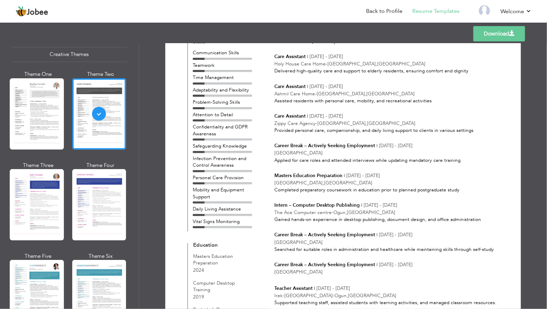
scroll to position [830, 0]
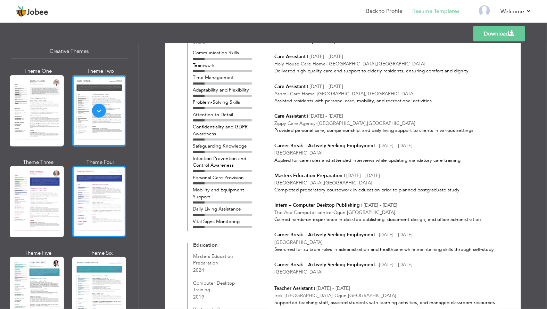
click at [107, 194] on div at bounding box center [99, 201] width 54 height 71
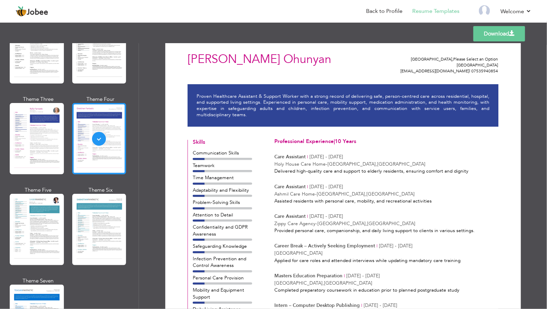
scroll to position [893, 0]
click at [111, 216] on div at bounding box center [99, 229] width 54 height 71
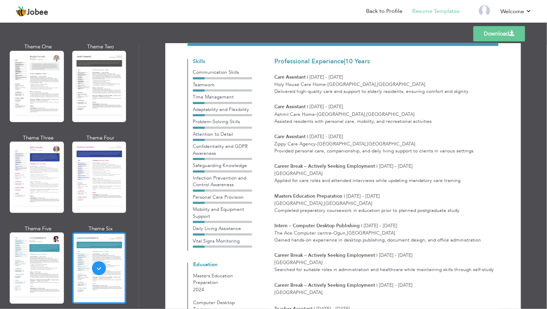
scroll to position [854, 0]
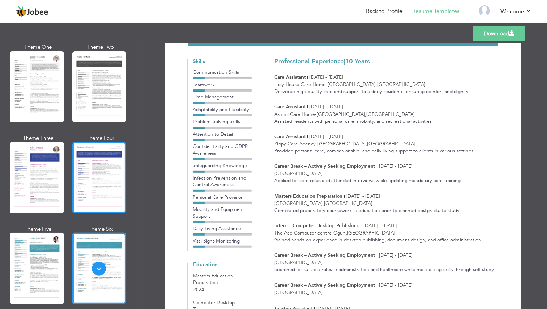
click at [89, 172] on div at bounding box center [99, 177] width 54 height 71
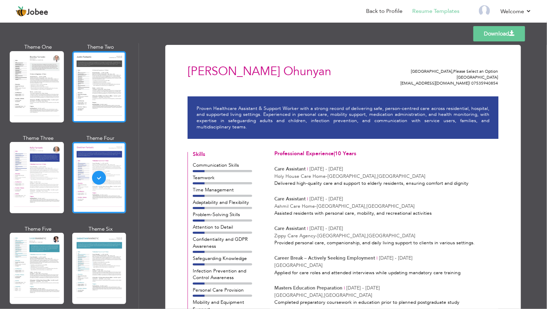
click at [103, 81] on div at bounding box center [99, 86] width 54 height 71
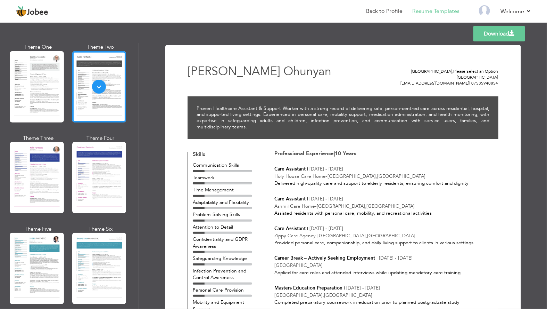
click at [350, 33] on link "Download" at bounding box center [500, 33] width 52 height 15
